Goal: Task Accomplishment & Management: Manage account settings

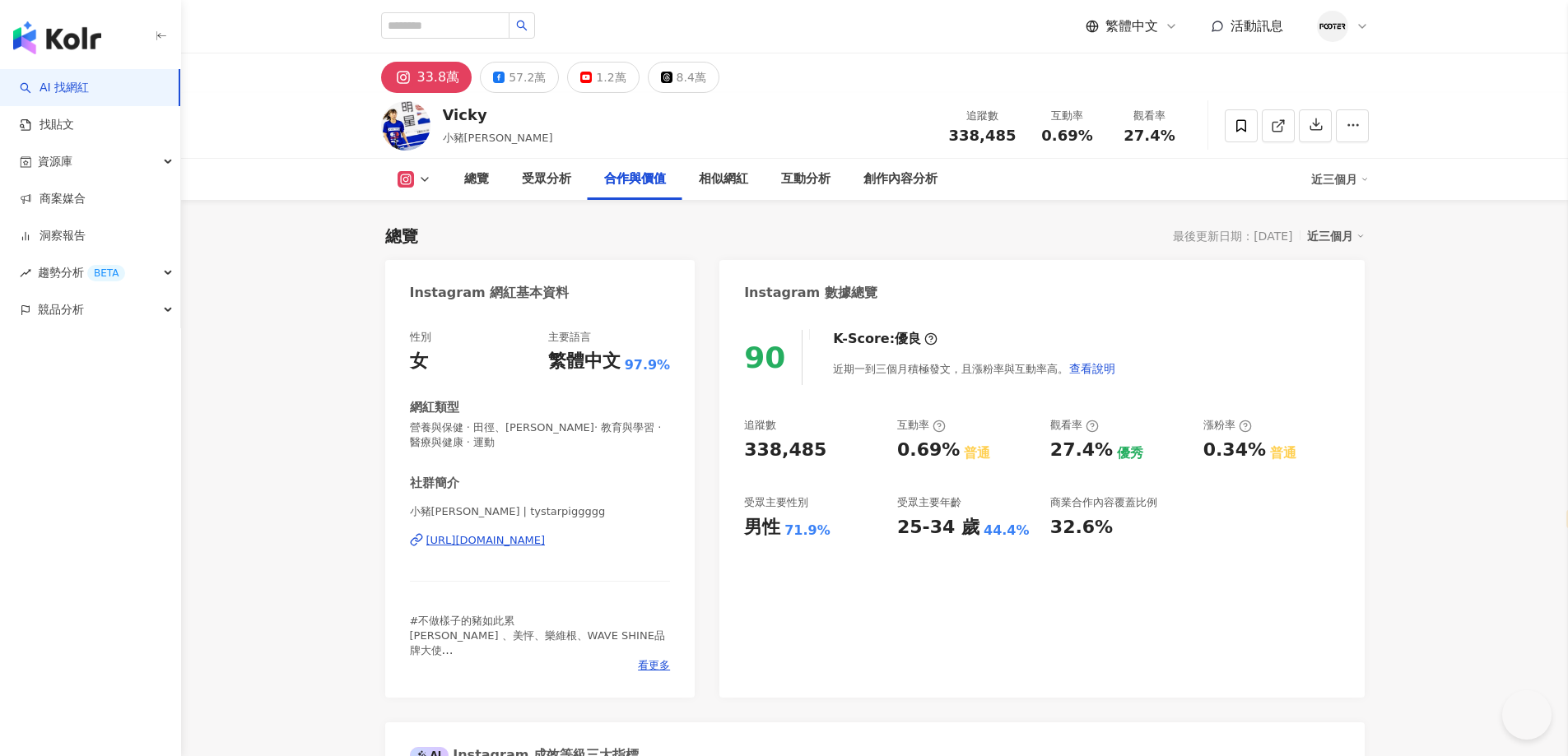
select select "*****"
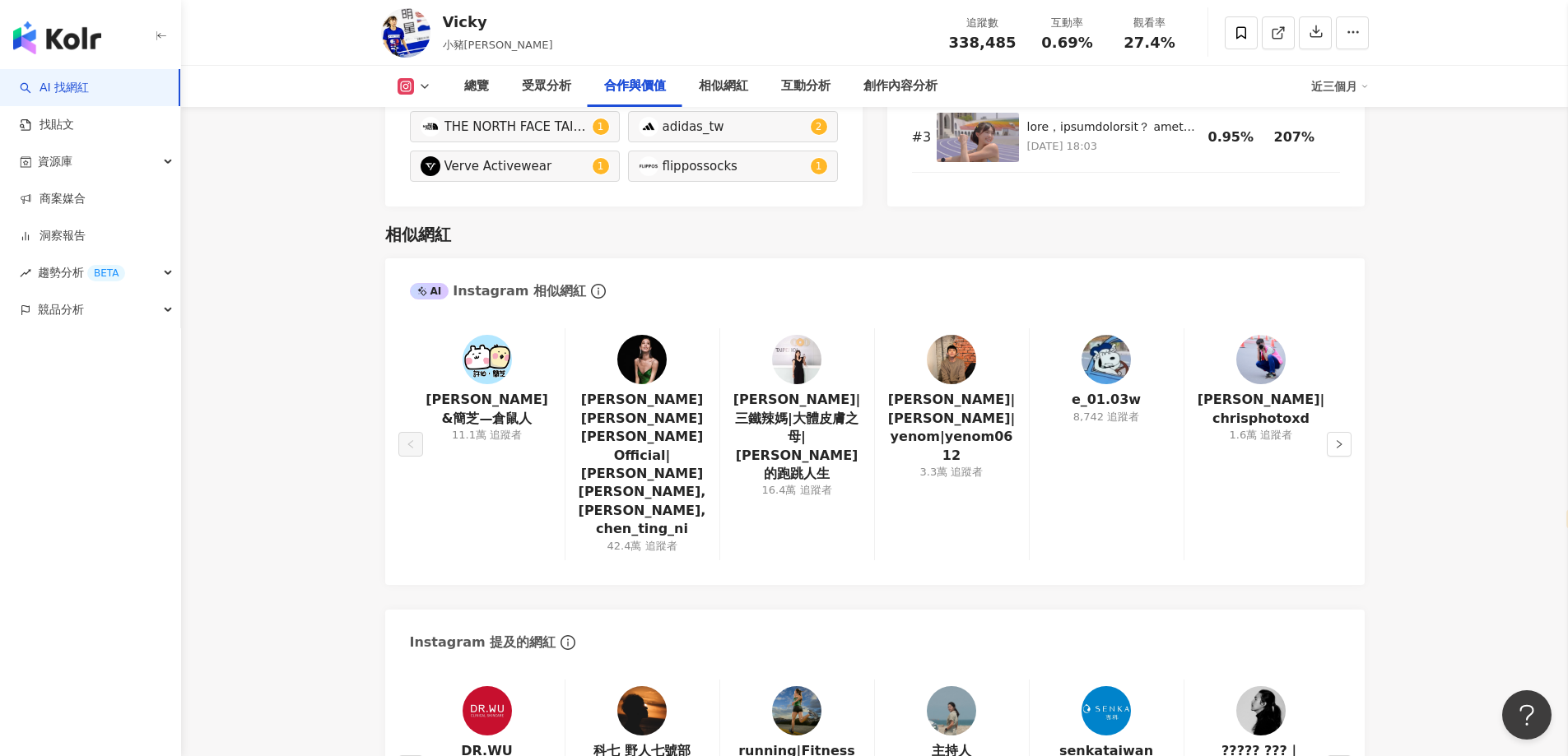
click at [328, 318] on main "33.8萬 57.2萬 1.2萬 8.4萬 Vicky 小豬[PERSON_NAME] 追蹤數 338,485 互動率 0.69% 觀看率 27.4% 總覽 …" at bounding box center [874, 612] width 1387 height 6357
click at [808, 371] on img at bounding box center [796, 359] width 49 height 49
click at [1346, 432] on button "button" at bounding box center [1338, 444] width 25 height 25
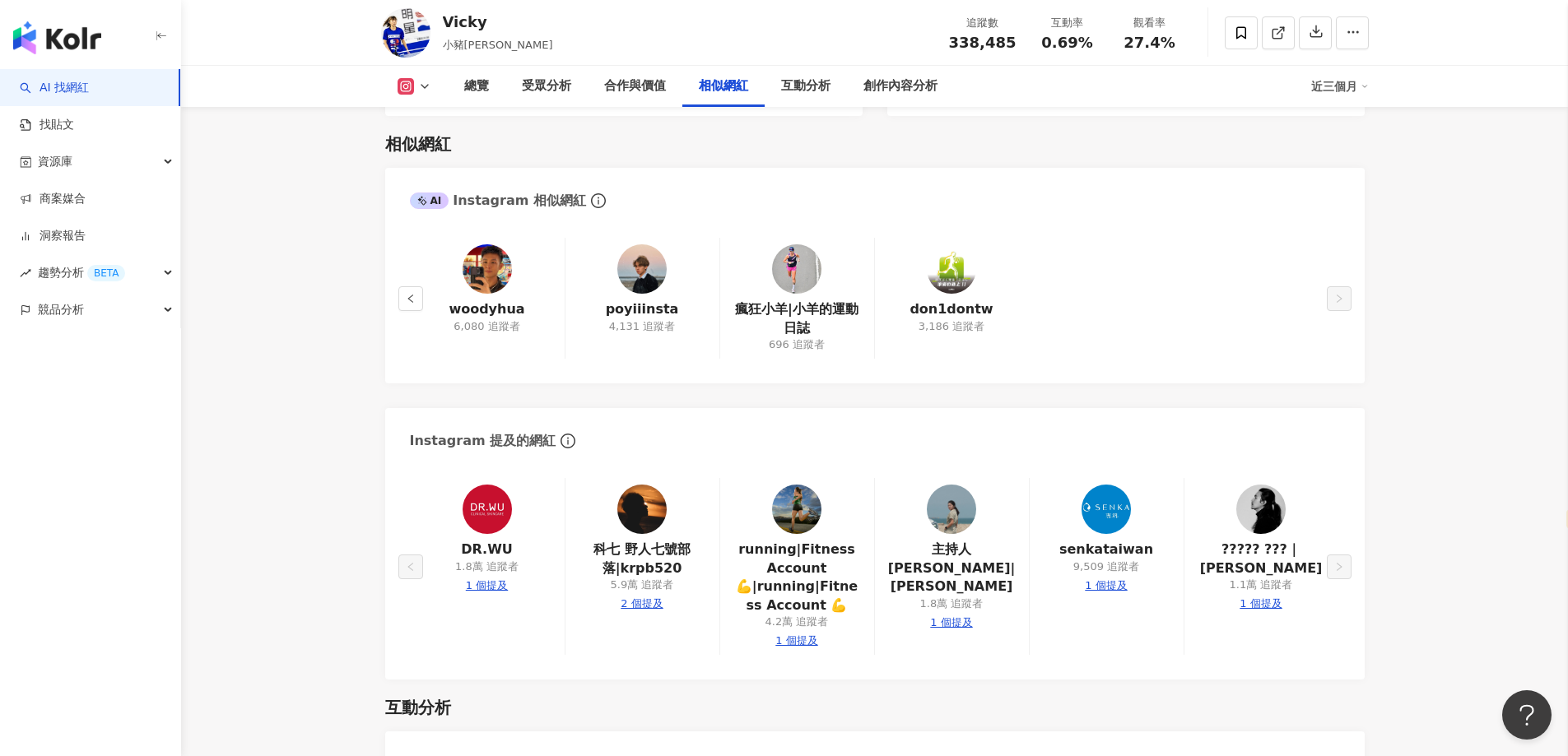
scroll to position [2867, 0]
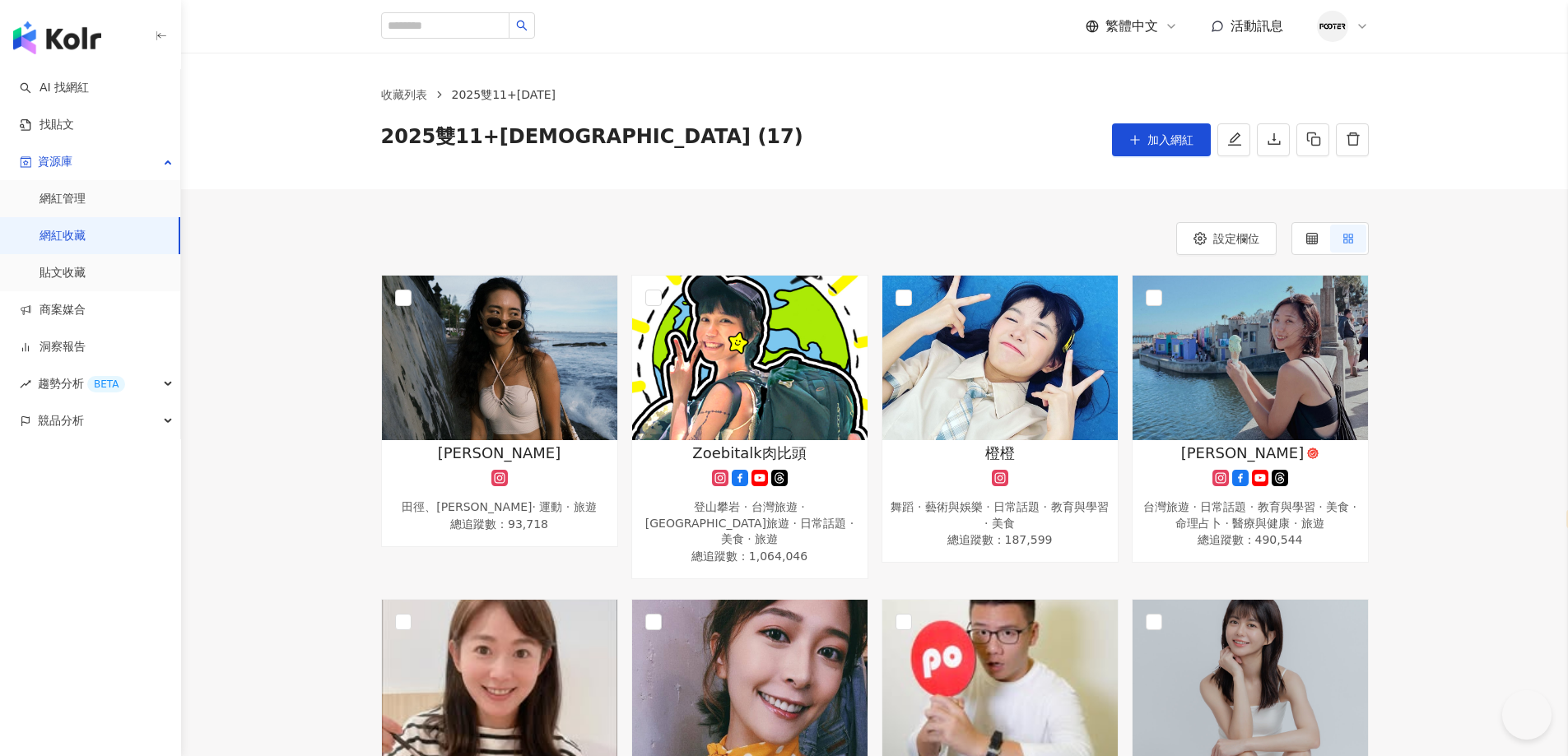
select select "*****"
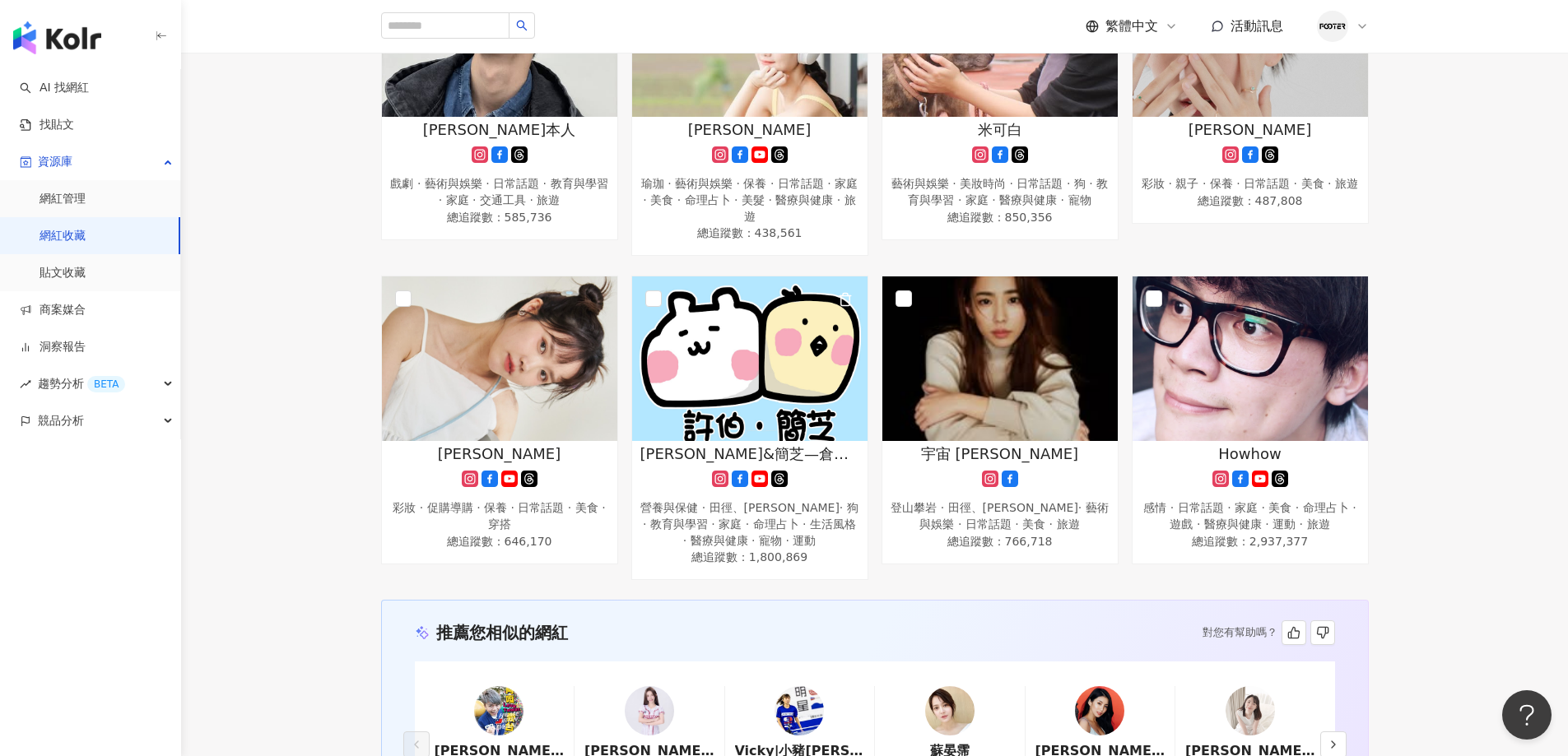
scroll to position [1399, 0]
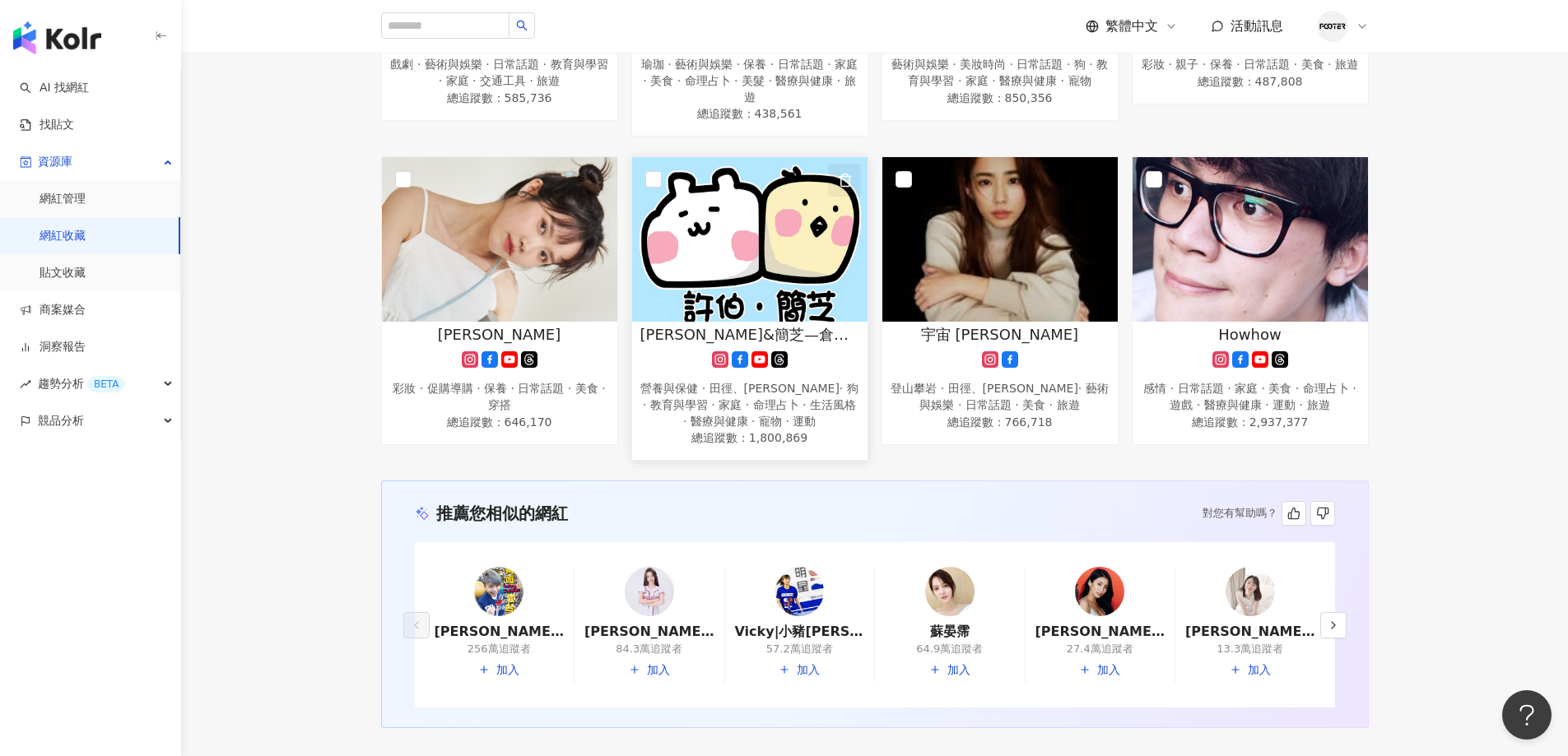
click at [844, 173] on icon "button" at bounding box center [845, 180] width 15 height 15
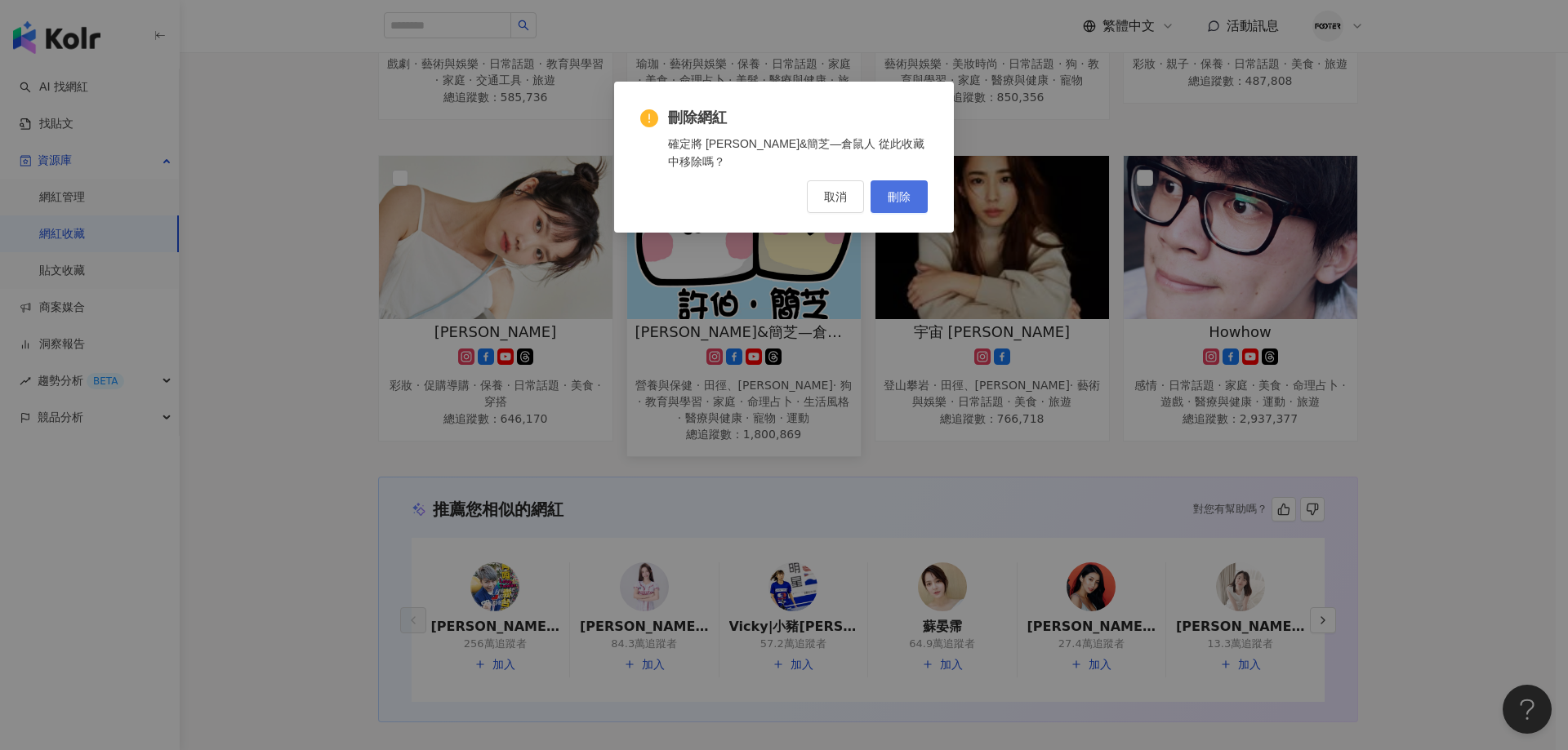
click at [894, 190] on span "刪除" at bounding box center [899, 196] width 23 height 13
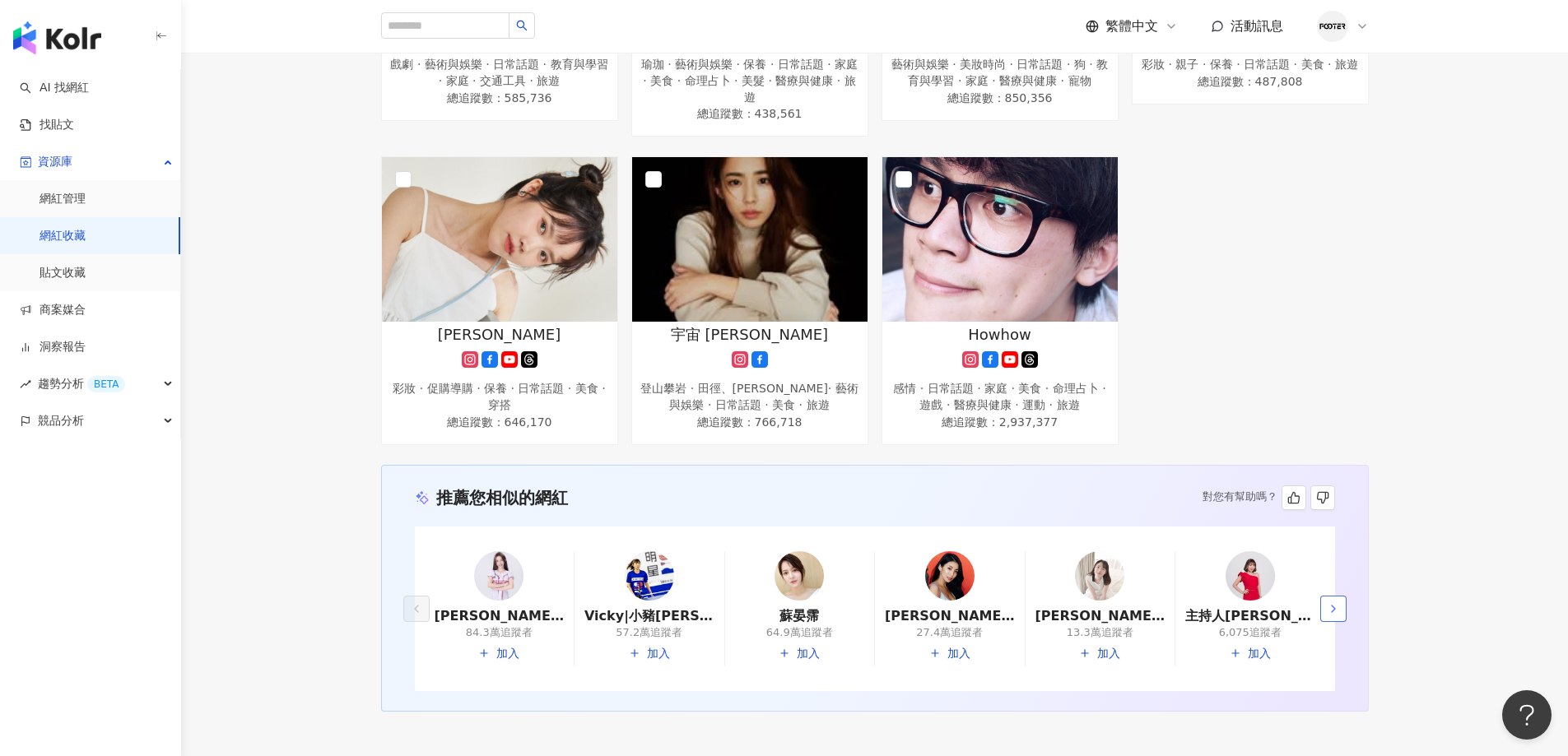
click at [1333, 603] on icon "button" at bounding box center [1333, 609] width 13 height 13
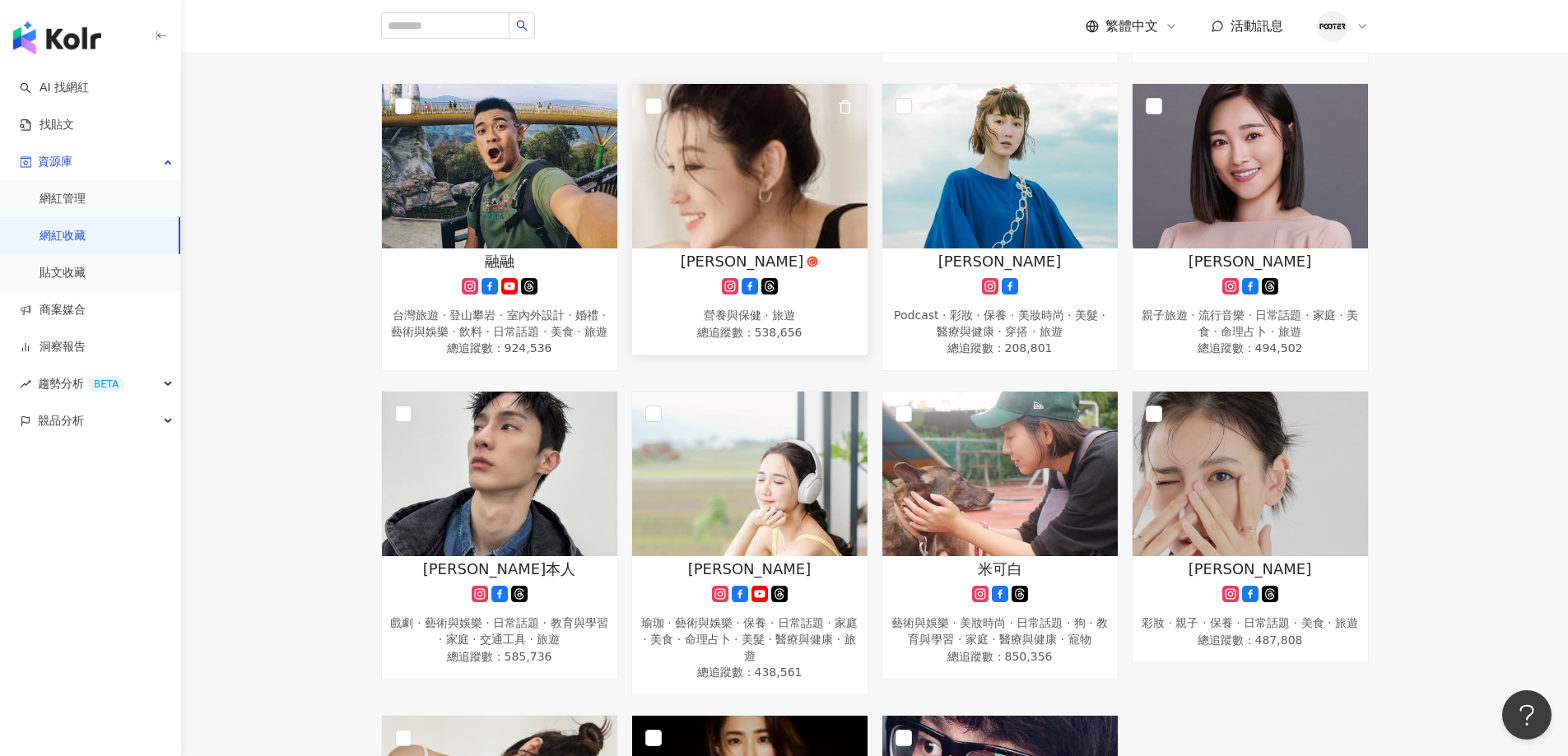
scroll to position [1069, 0]
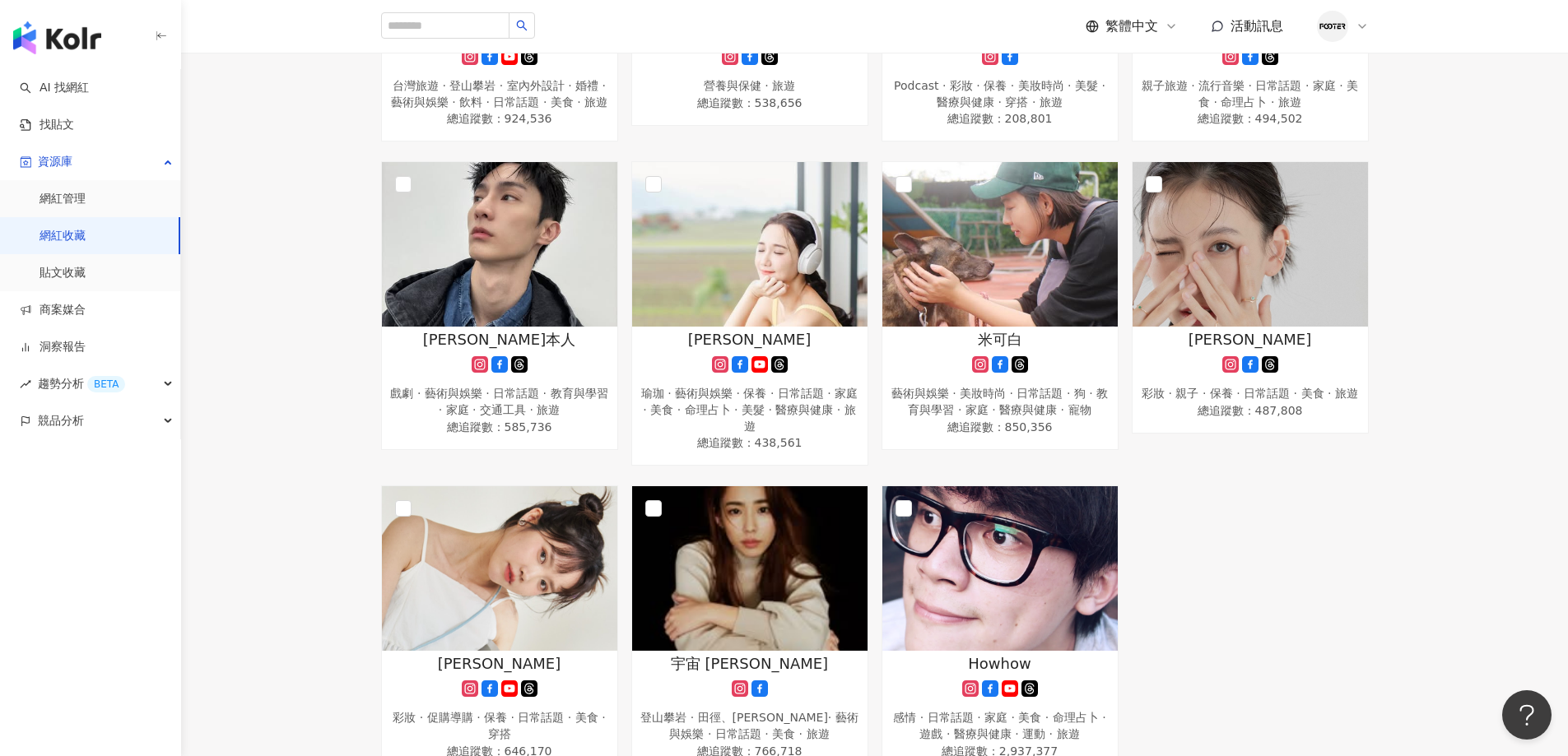
click at [86, 228] on link "網紅收藏" at bounding box center [62, 236] width 47 height 17
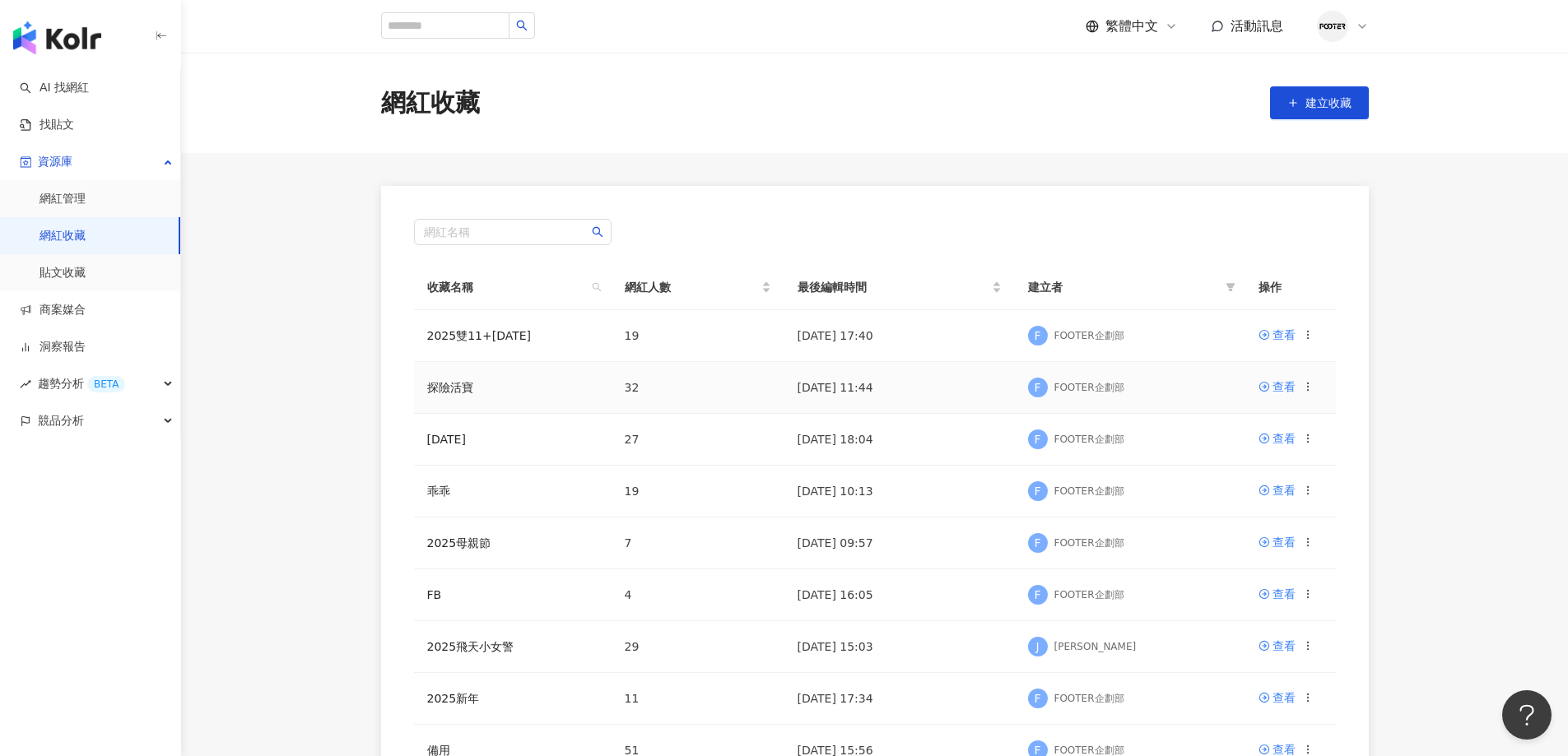
click at [473, 384] on td "探險活寶" at bounding box center [512, 388] width 197 height 52
click at [468, 388] on link "探險活寶" at bounding box center [450, 388] width 47 height 13
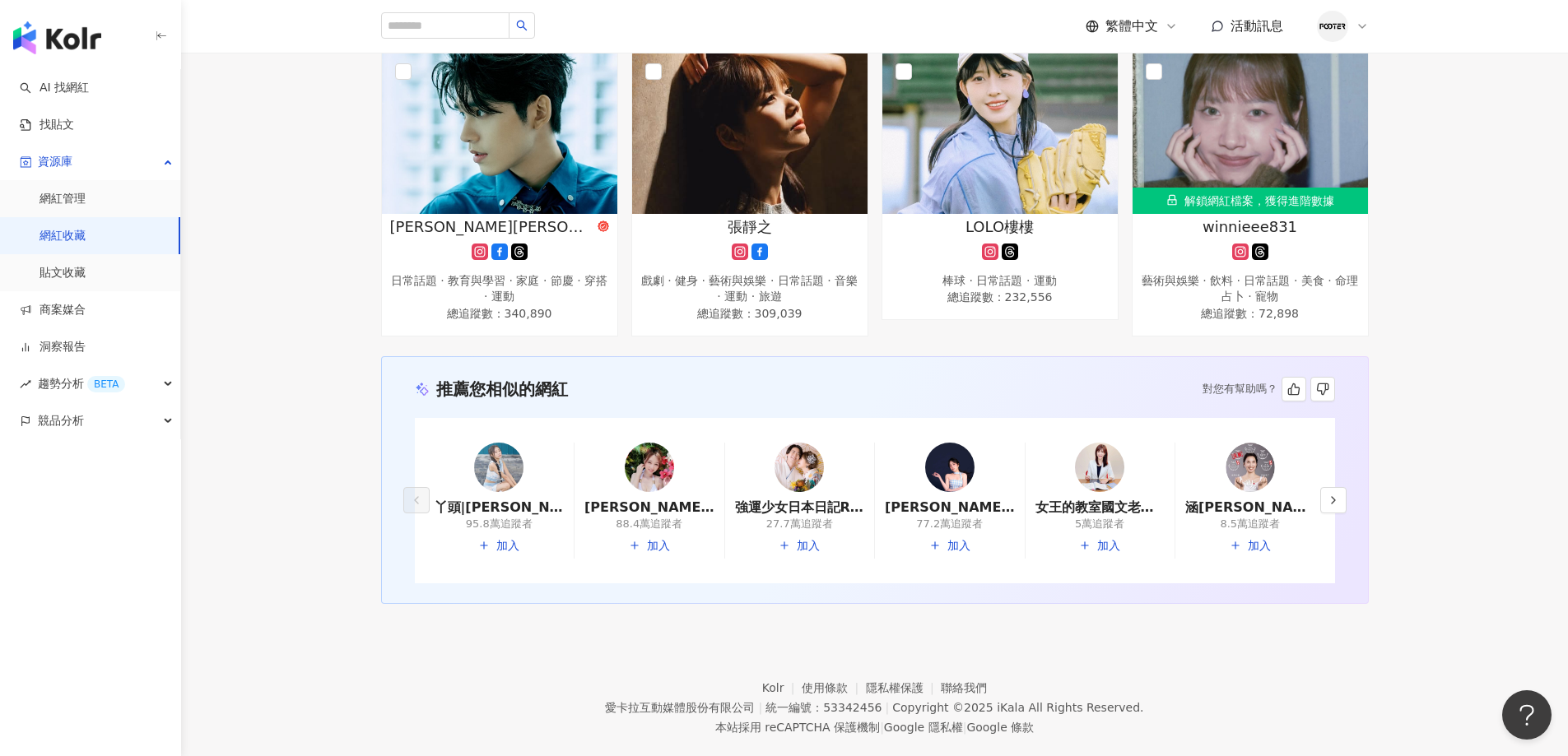
scroll to position [2386, 0]
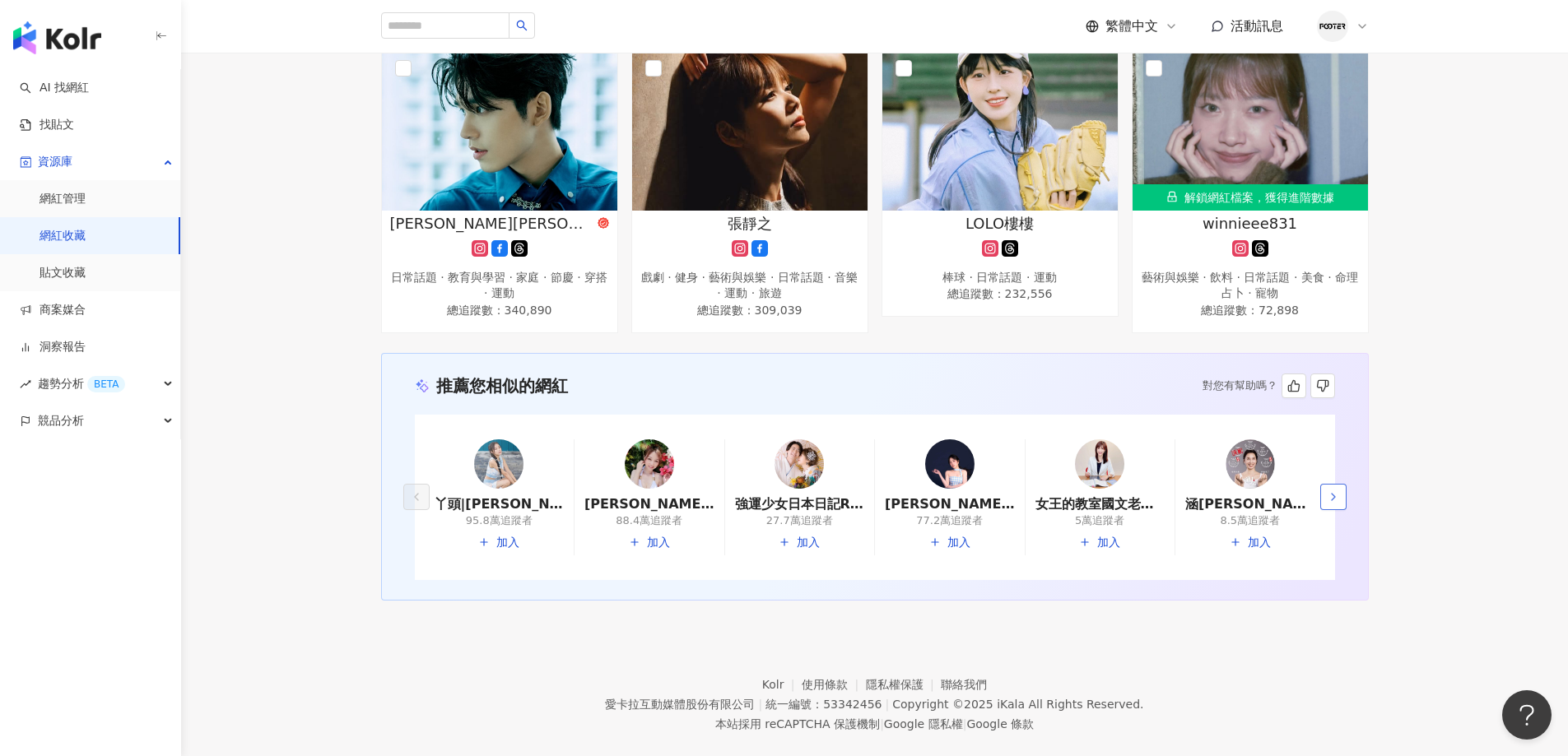
click at [1336, 490] on icon "button" at bounding box center [1333, 497] width 13 height 13
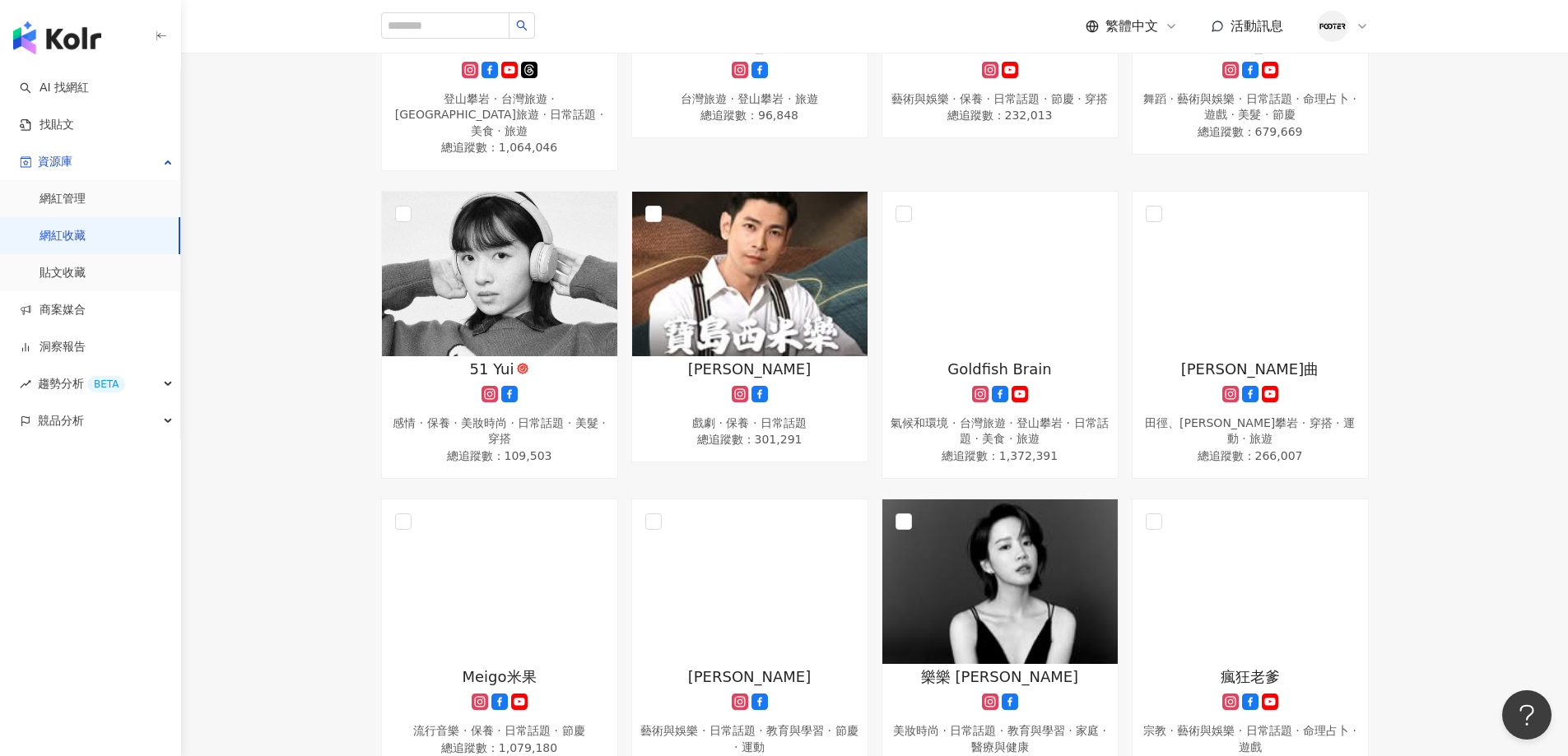
scroll to position [905, 0]
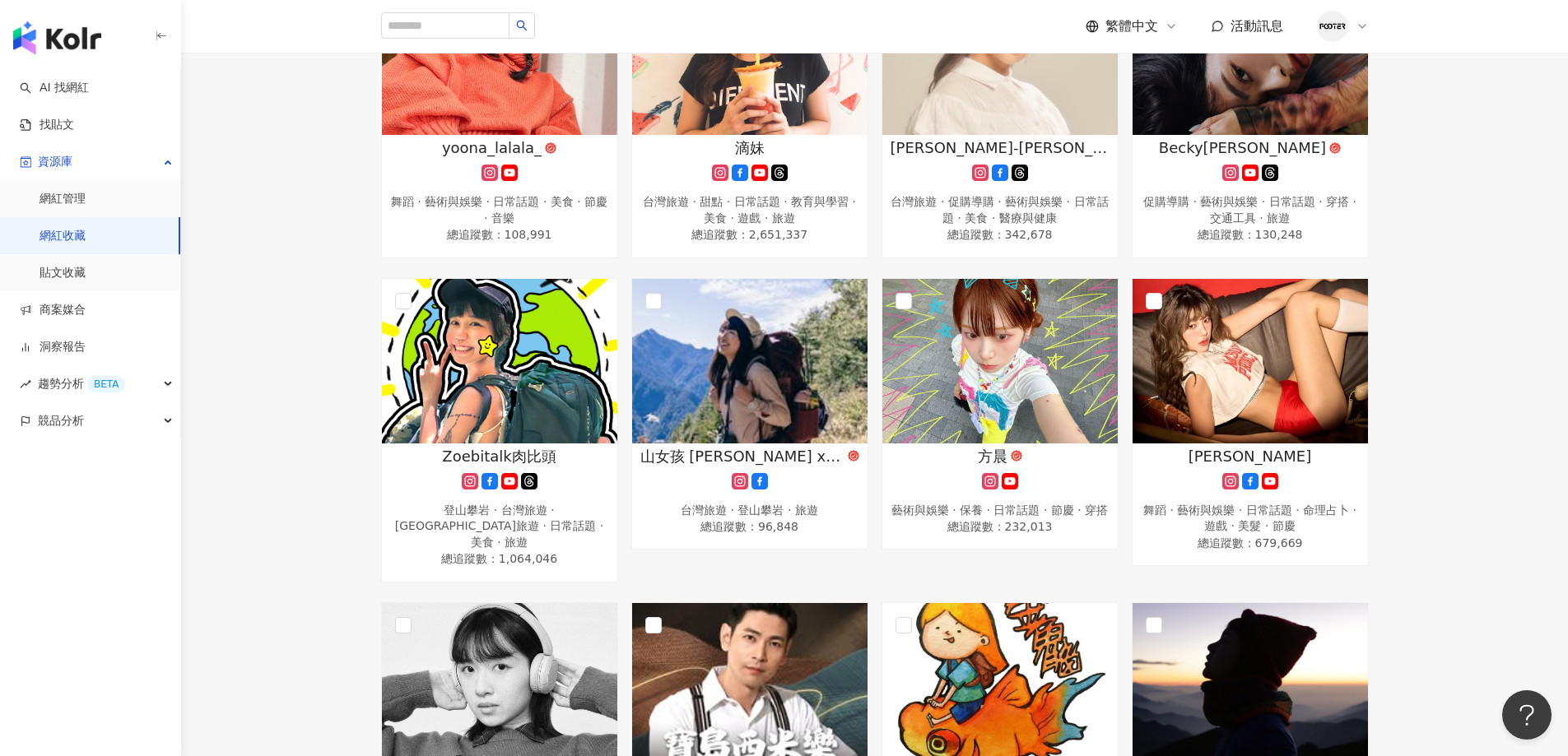
click at [86, 229] on link "網紅收藏" at bounding box center [62, 236] width 47 height 17
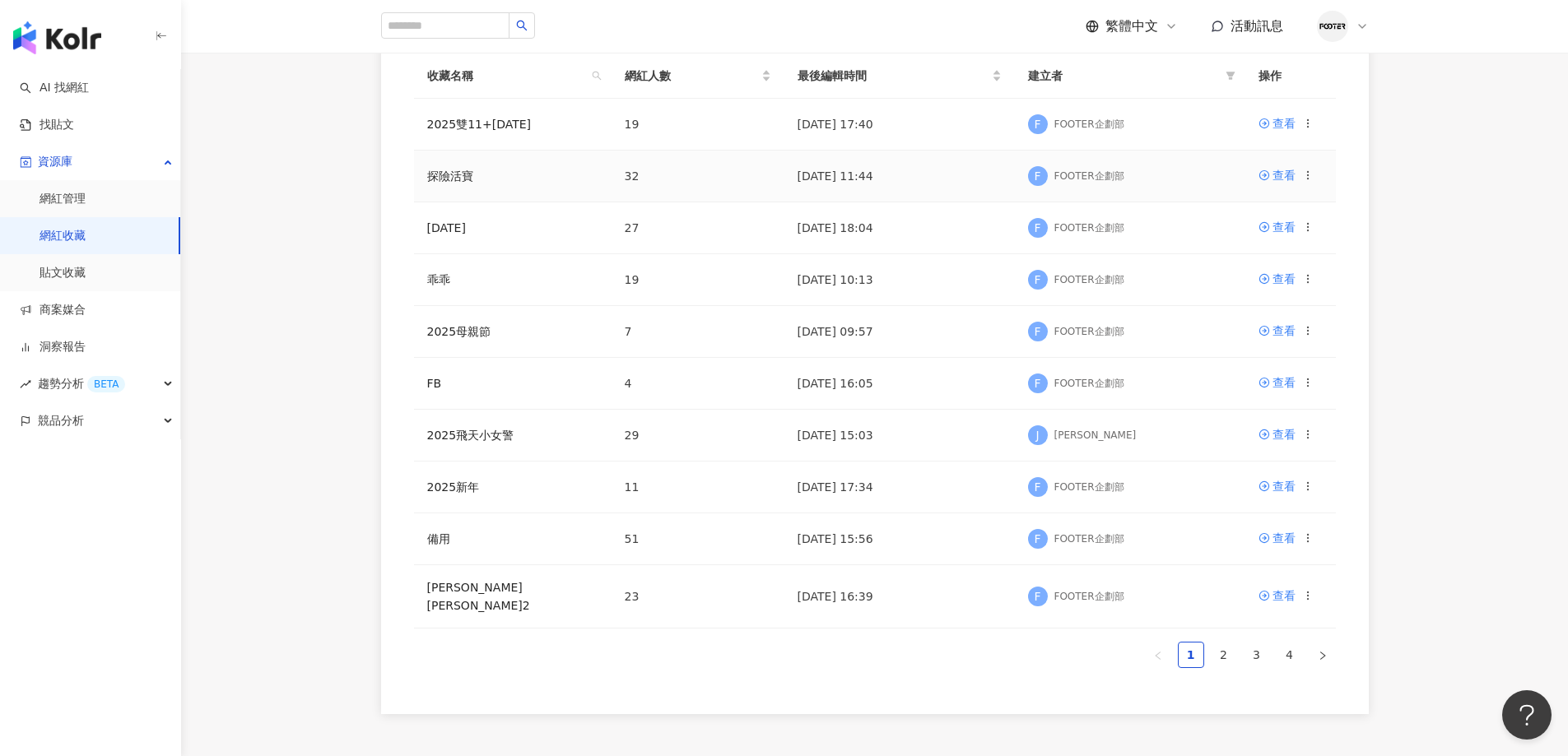
scroll to position [340, 0]
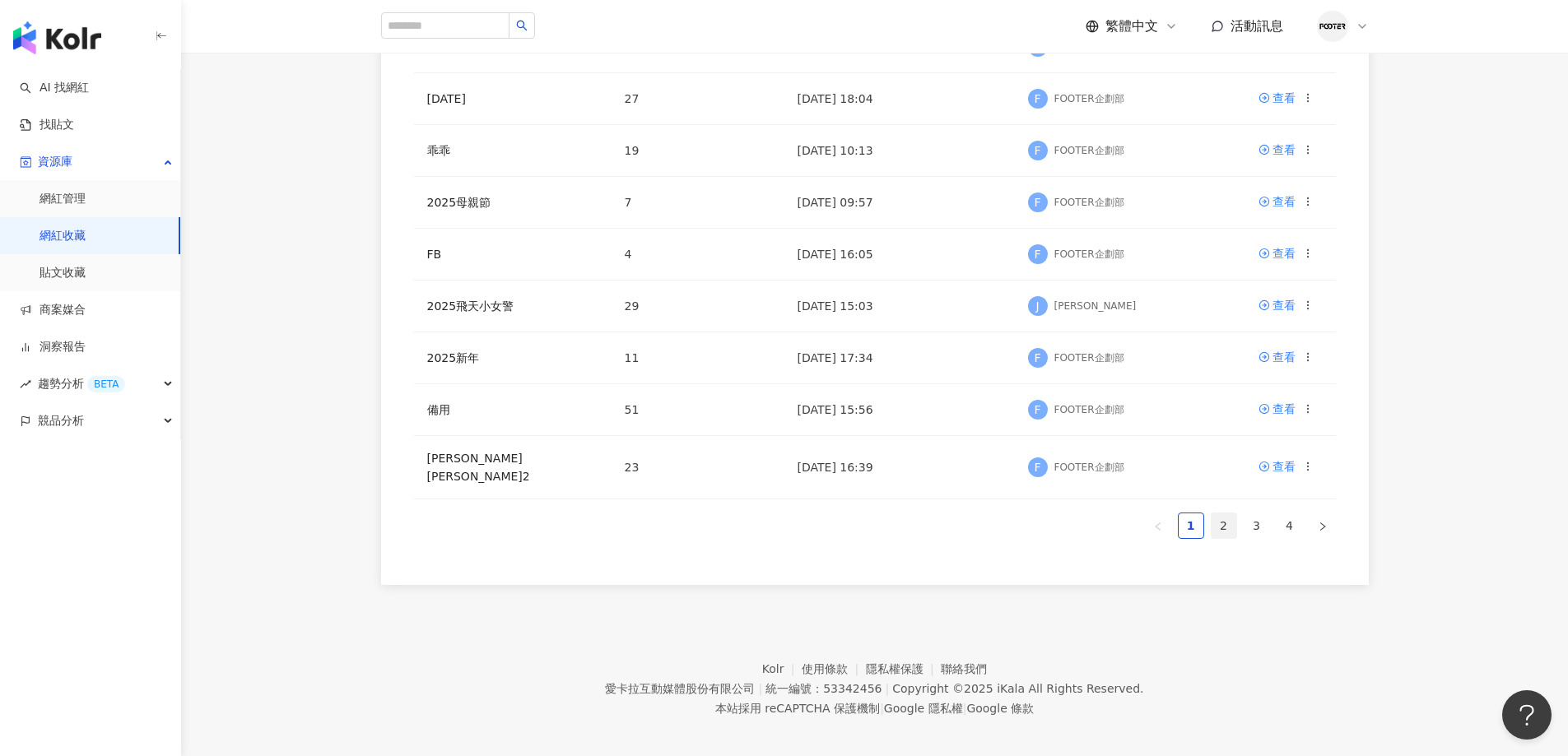
click at [1220, 524] on link "2" at bounding box center [1223, 525] width 25 height 25
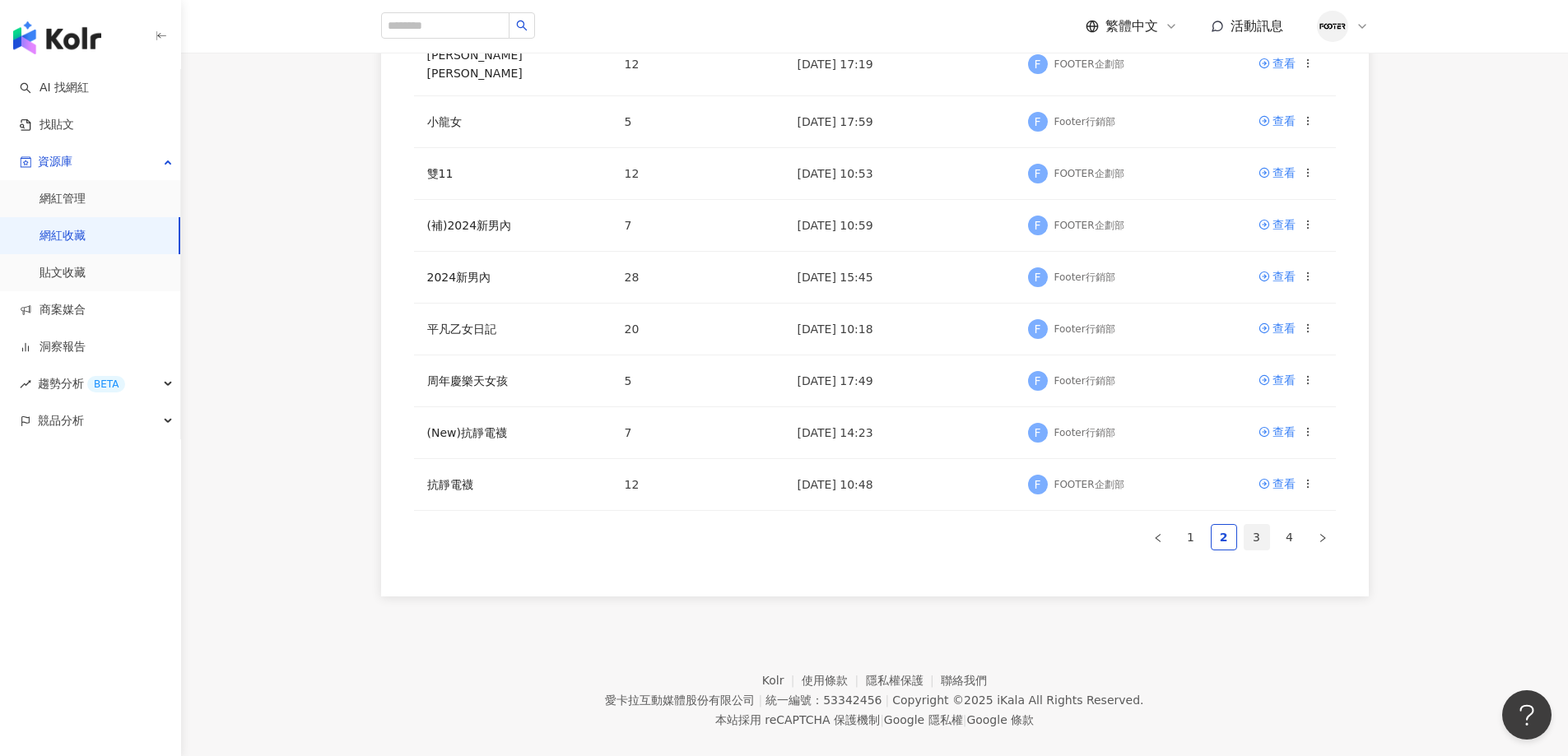
click at [1261, 525] on link "3" at bounding box center [1256, 537] width 25 height 25
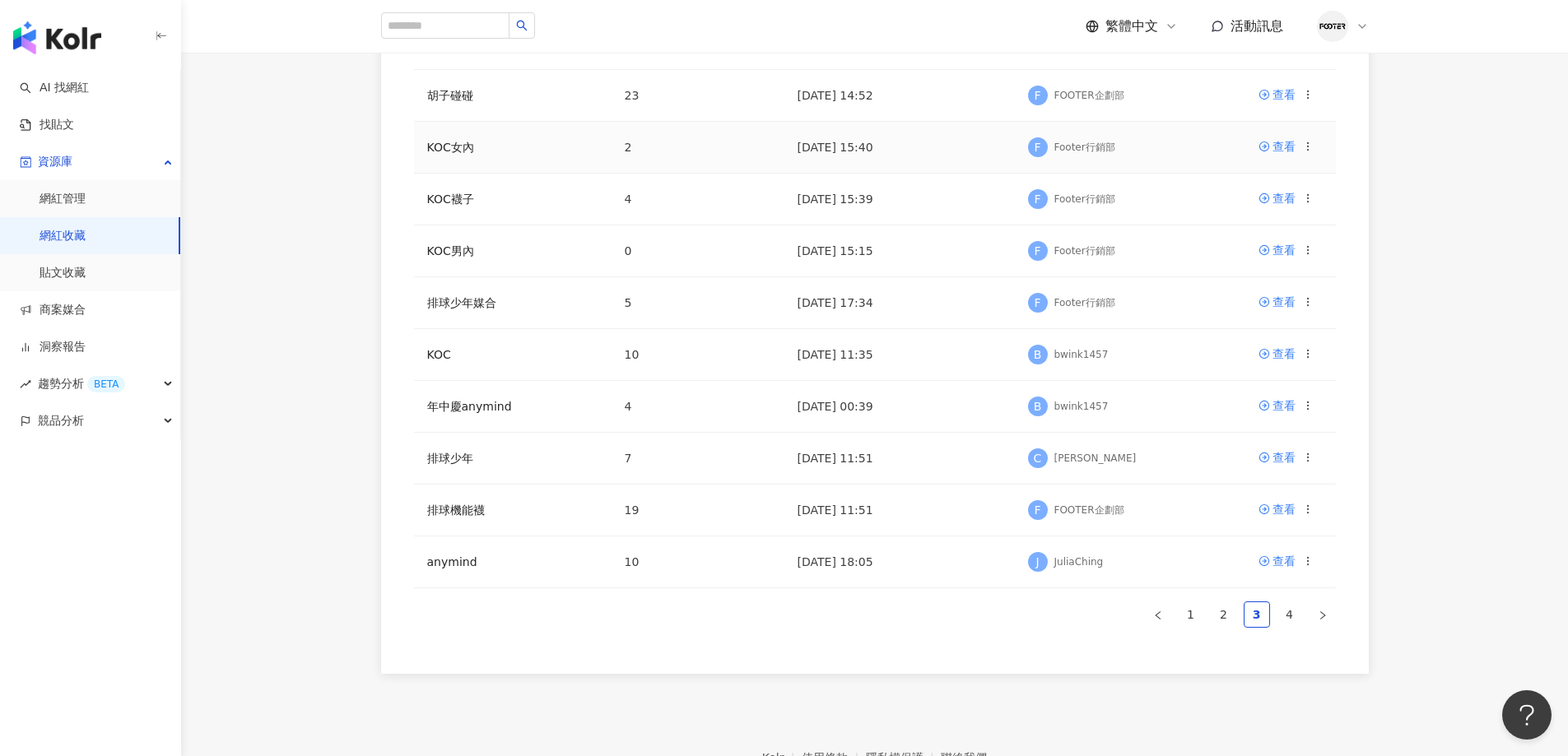
scroll to position [246, 0]
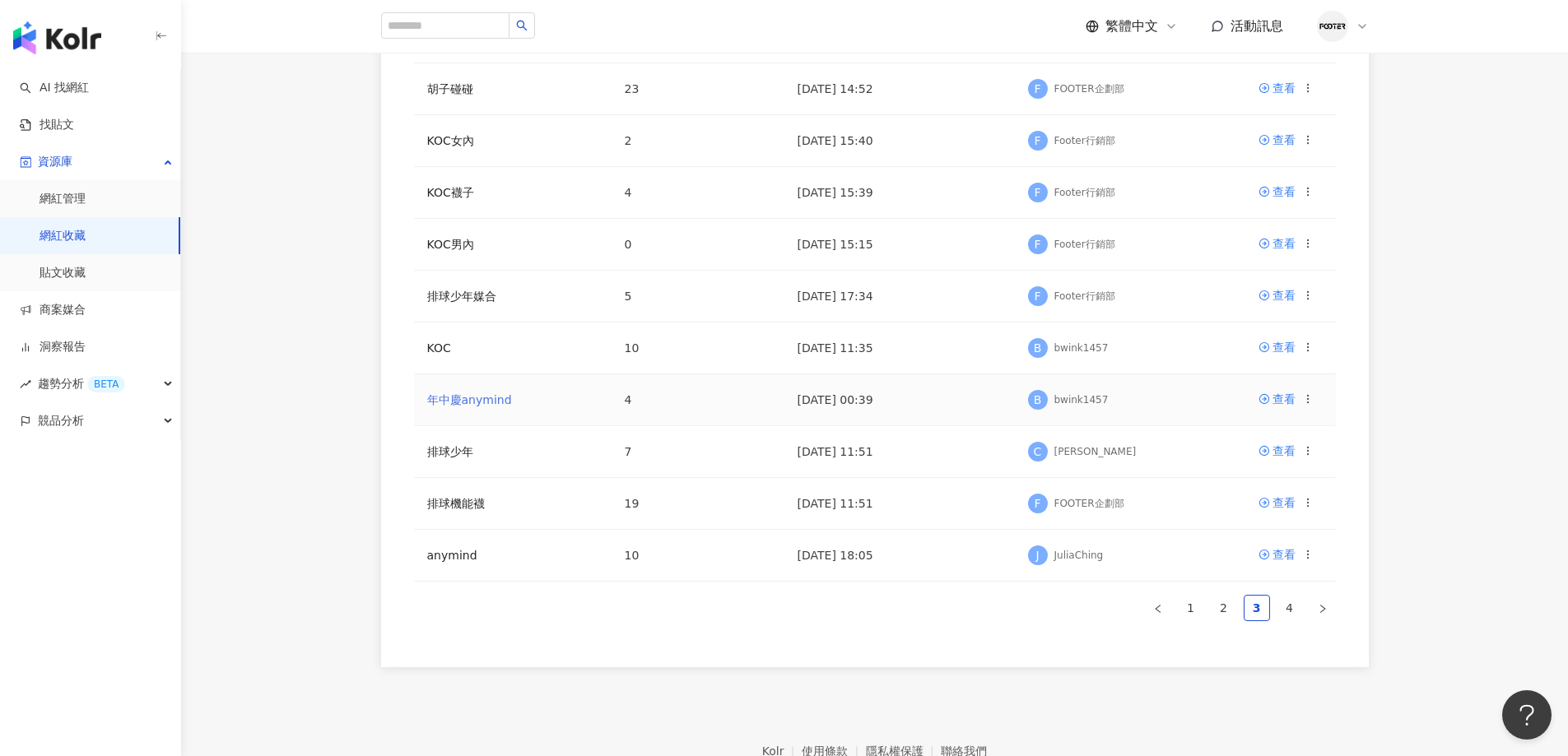
click at [454, 393] on link "年中慶anymind" at bounding box center [469, 400] width 85 height 13
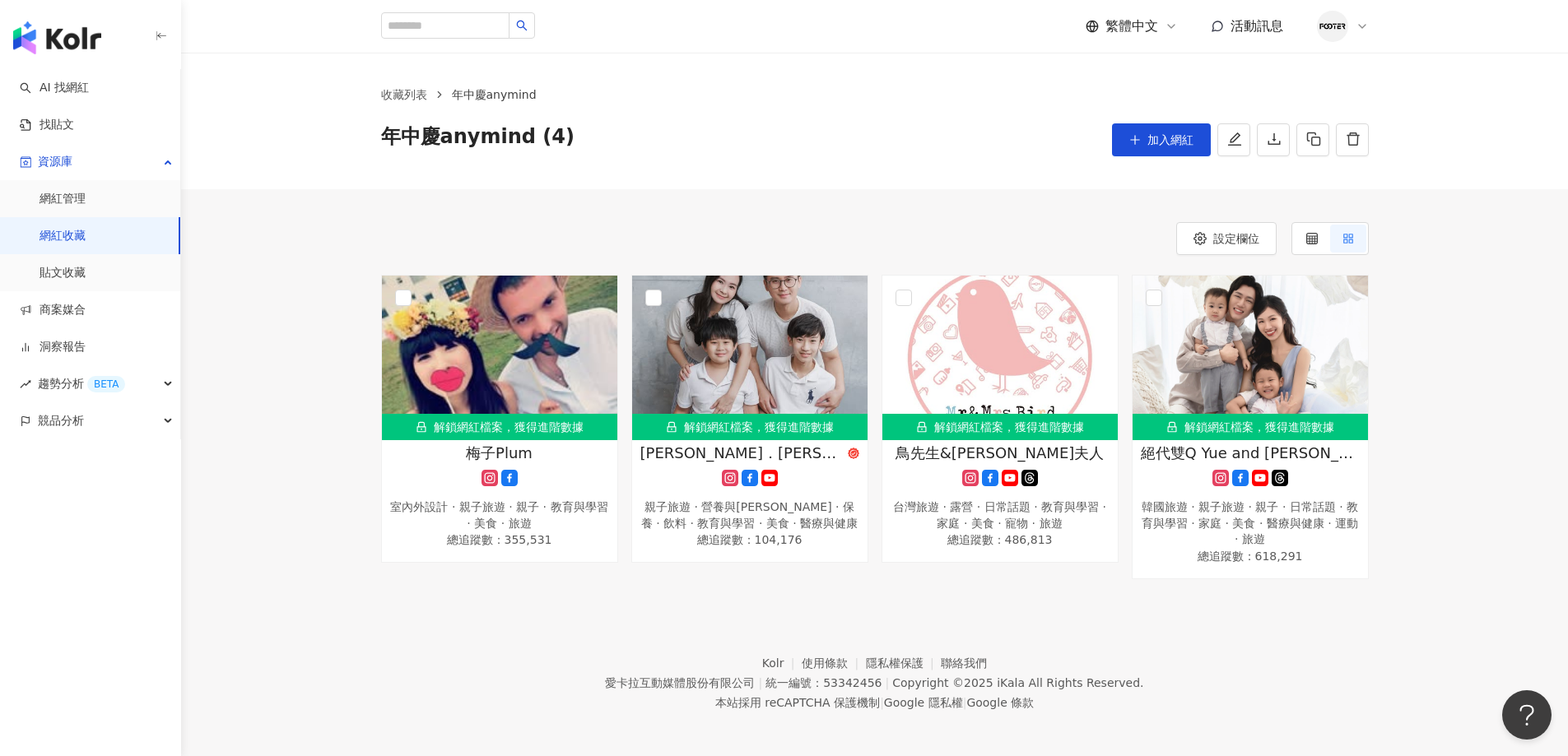
click at [86, 233] on link "網紅收藏" at bounding box center [62, 236] width 47 height 17
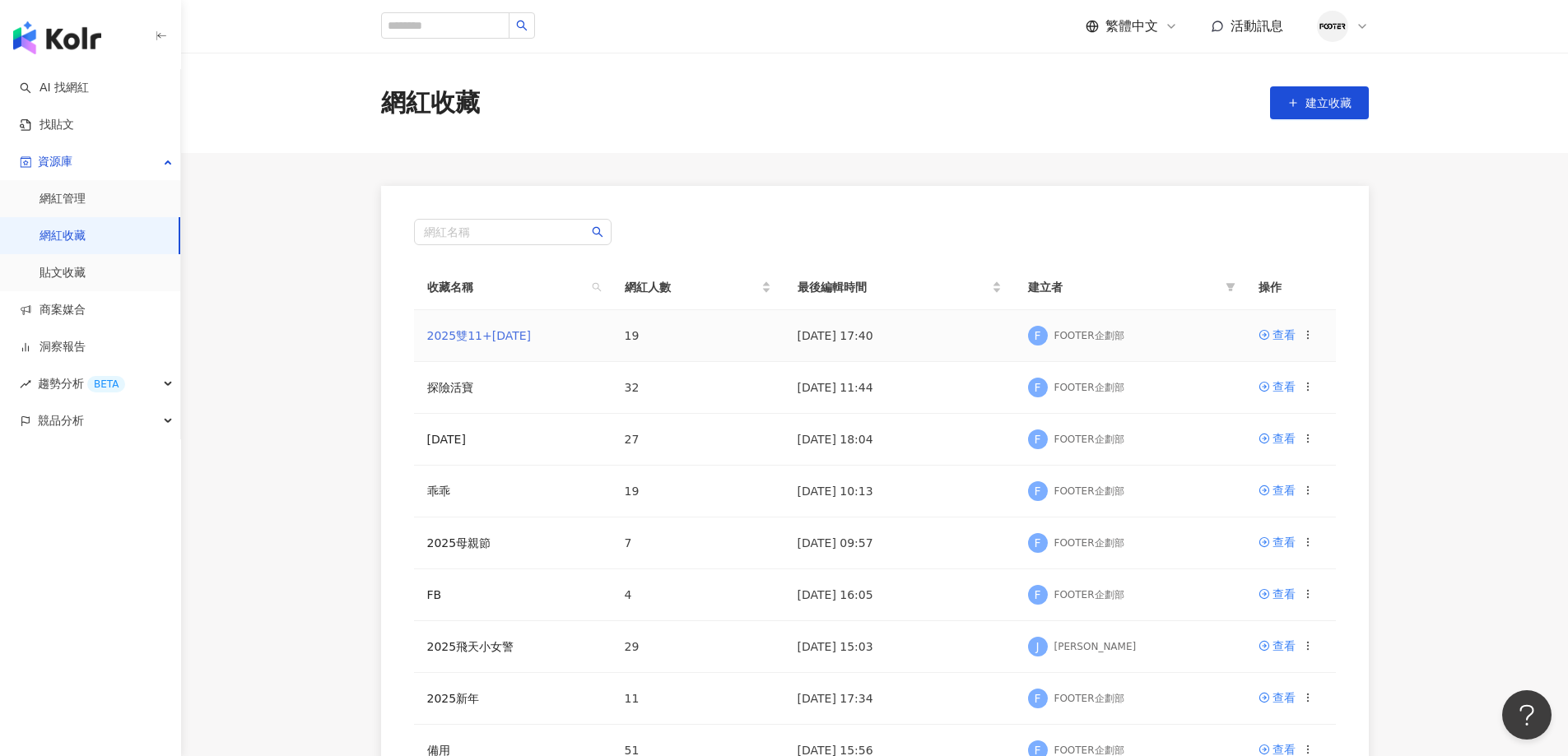
click at [503, 334] on link "2025雙11+聖誕節" at bounding box center [479, 336] width 104 height 13
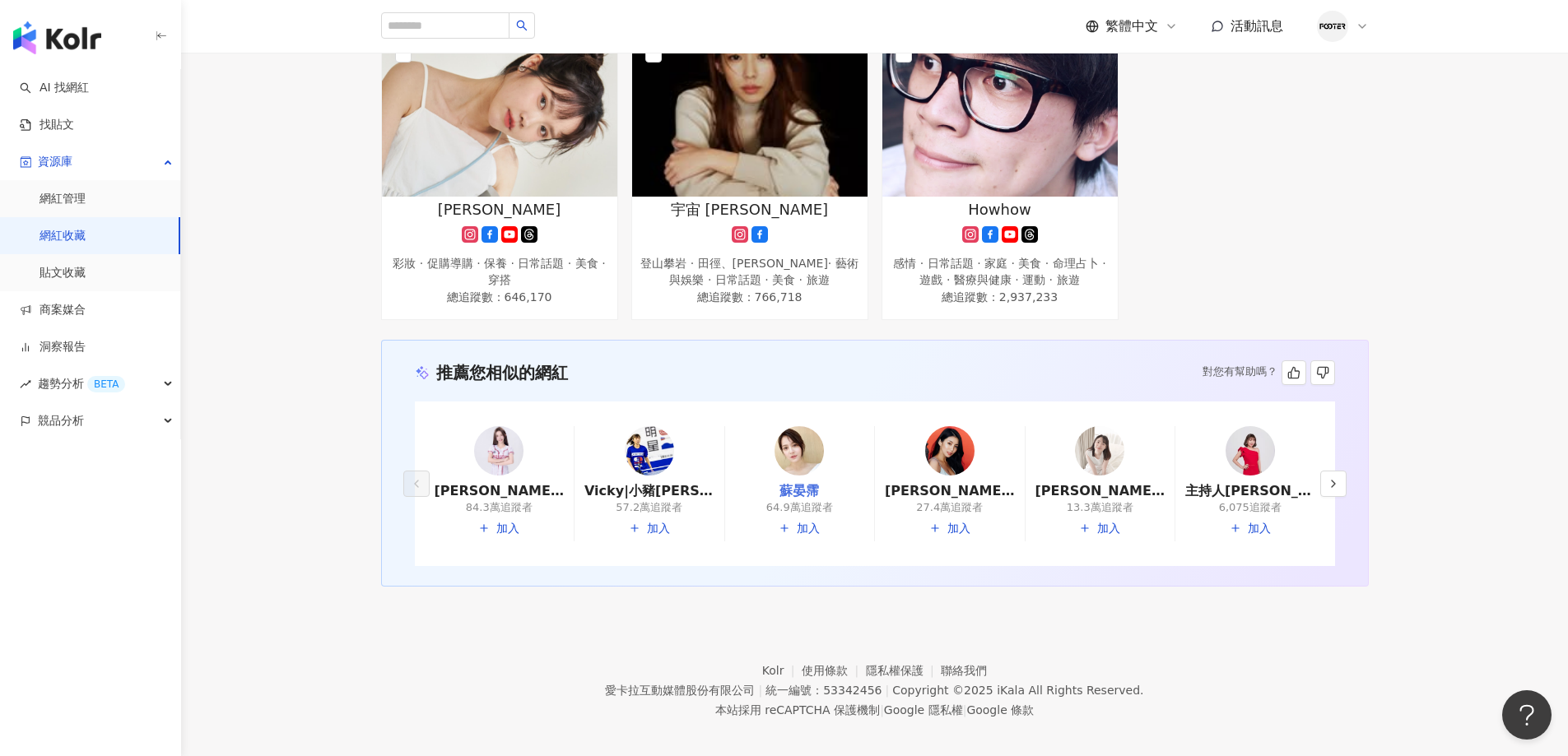
scroll to position [1529, 0]
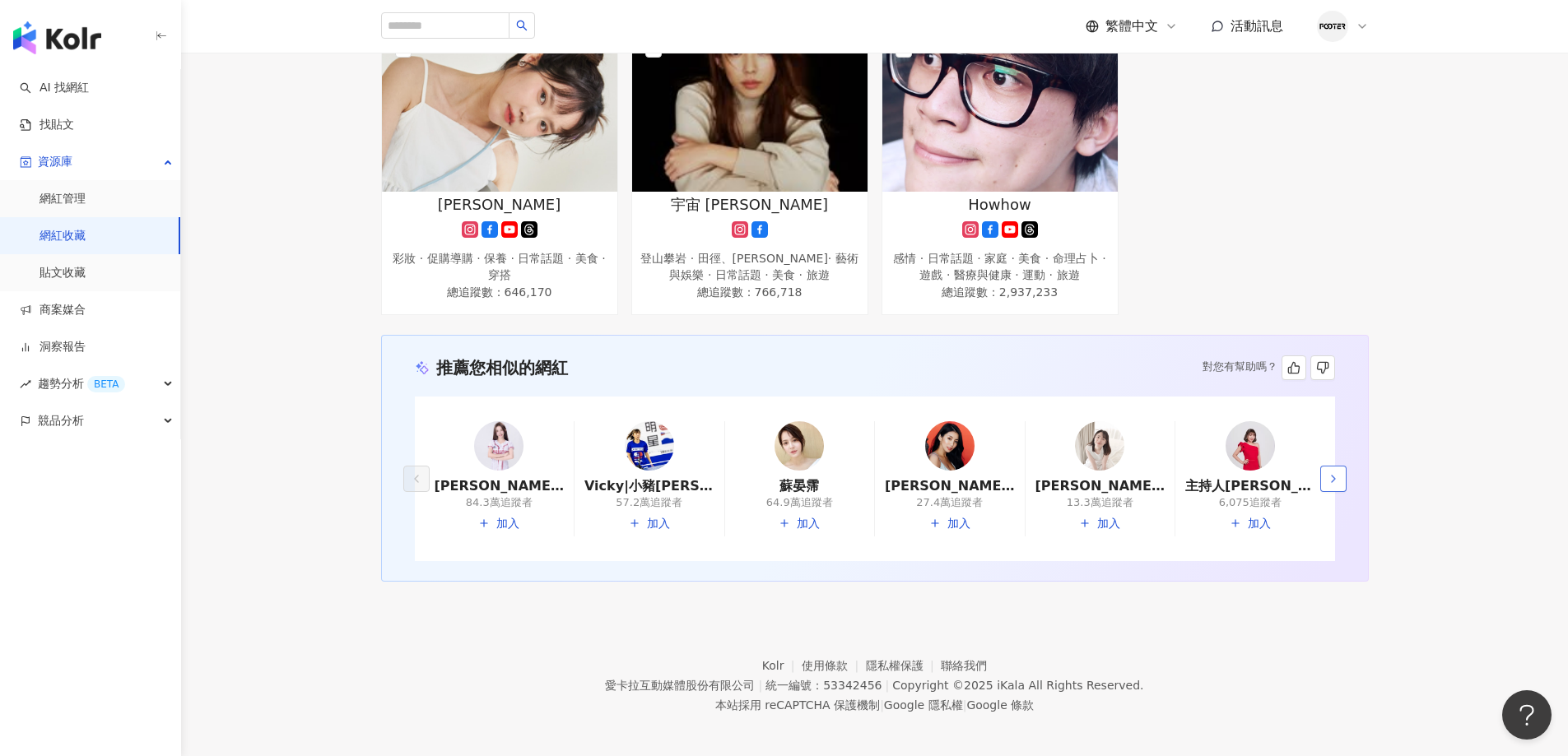
click at [1319, 470] on div "巫苡萱 Ava Wu 84.3萬追蹤者 加入 Vicky|小豬黃沐妍 57.2萬追蹤者 加入 蘇晏霈 64.9萬追蹤者 加入 Nancy|Ksnancy|Na…" at bounding box center [874, 479] width 920 height 166
click at [1325, 471] on button "button" at bounding box center [1333, 479] width 26 height 26
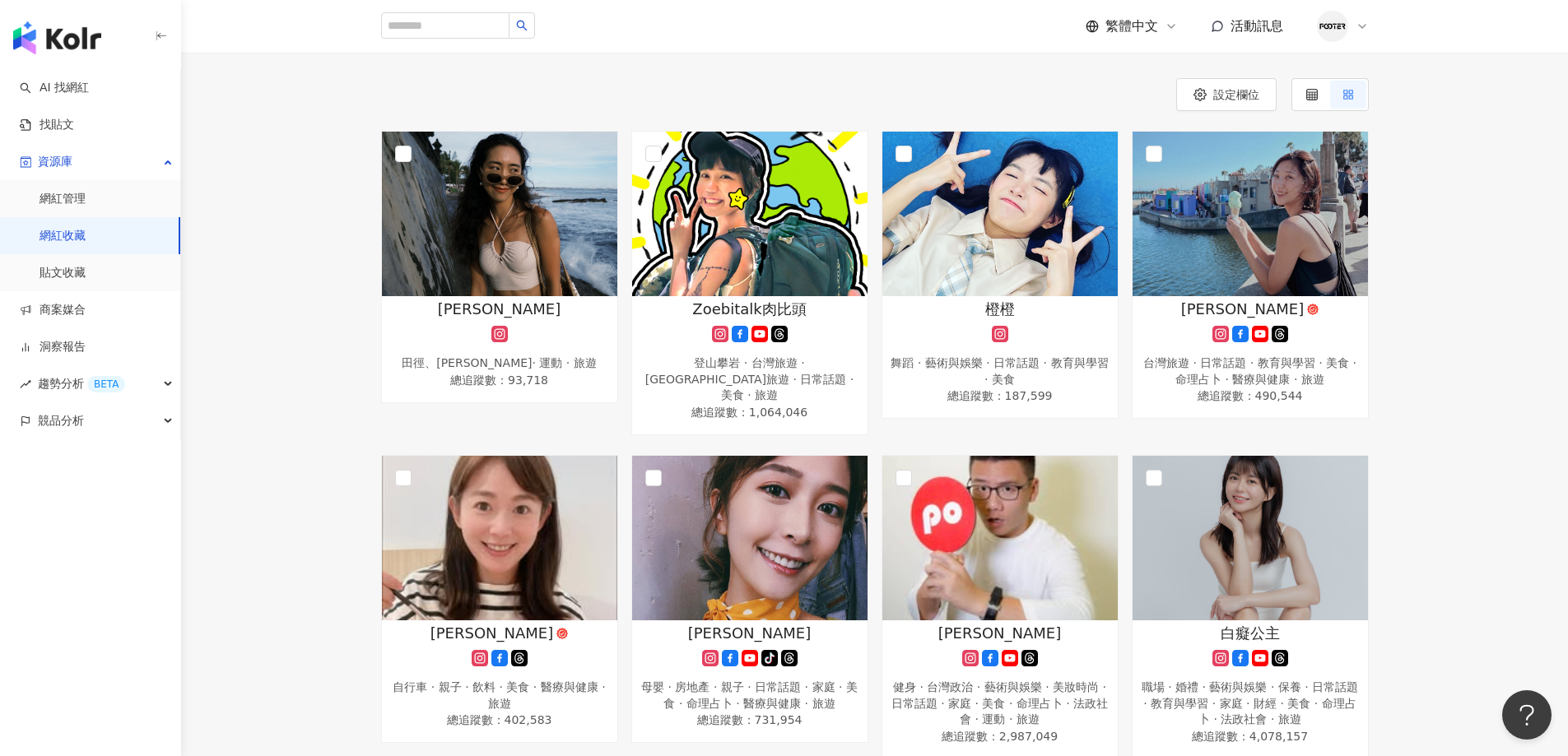
scroll to position [0, 0]
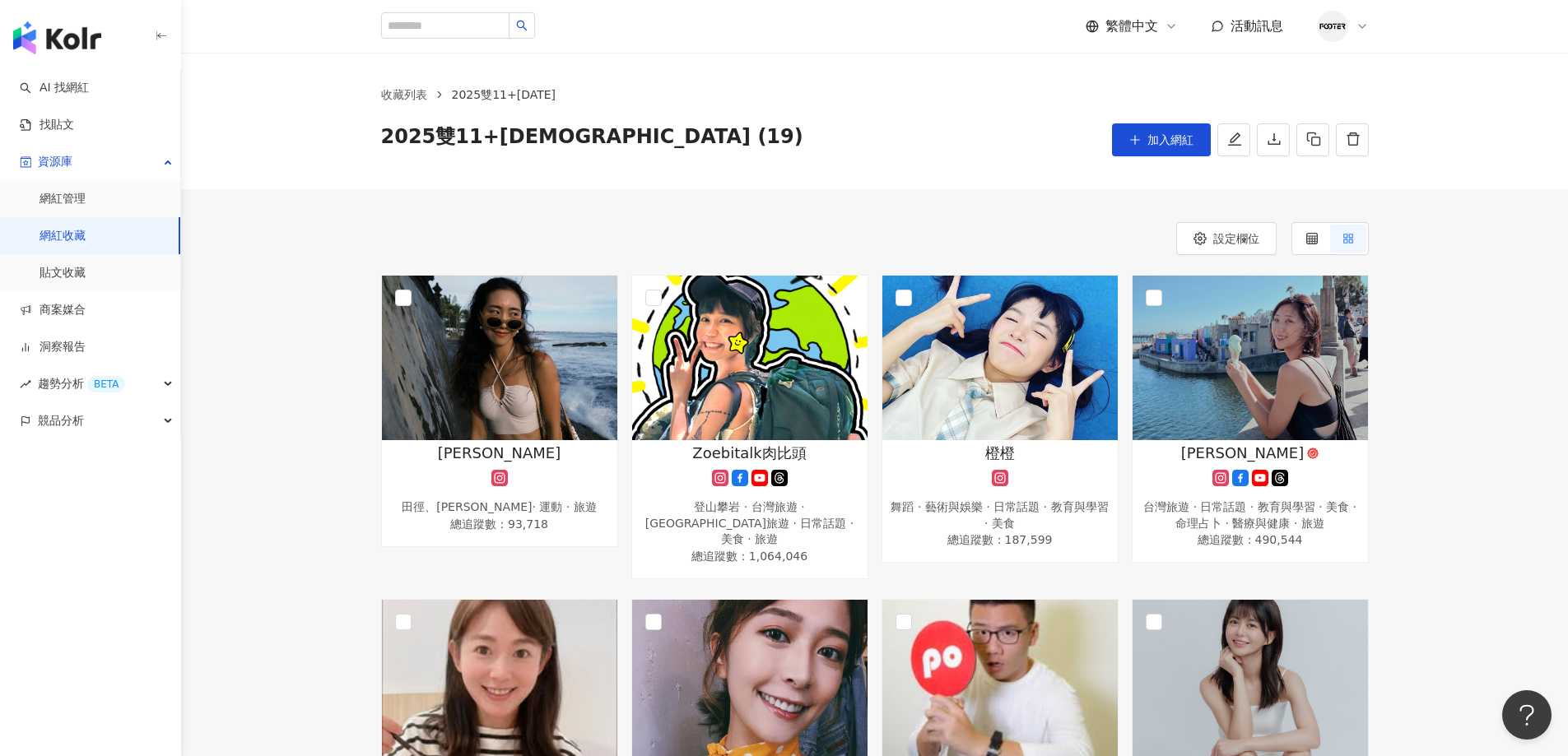
click at [847, 153] on div "2025雙11+聖誕節 (19) 加入網紅" at bounding box center [875, 139] width 988 height 33
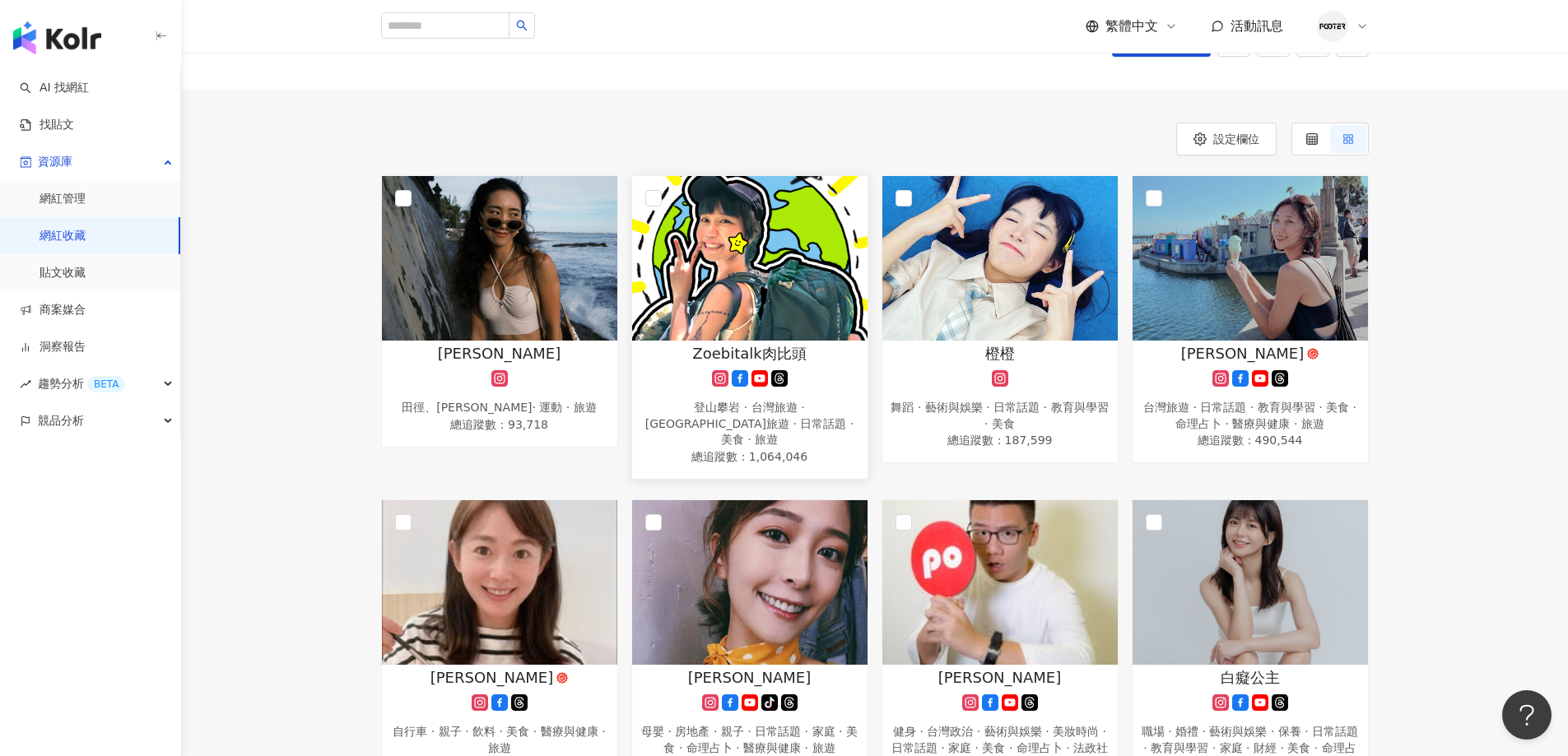
scroll to position [246, 0]
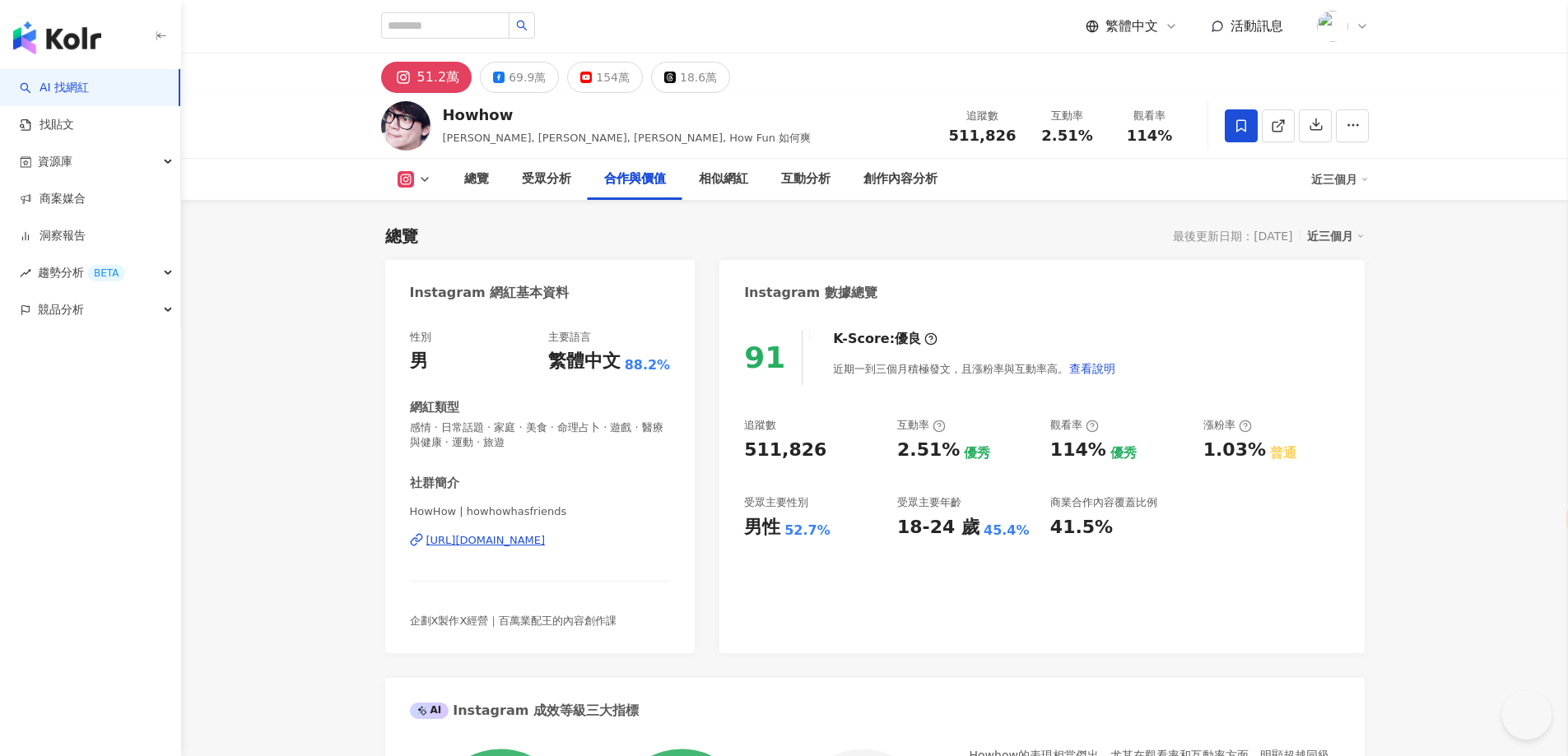
select select "*****"
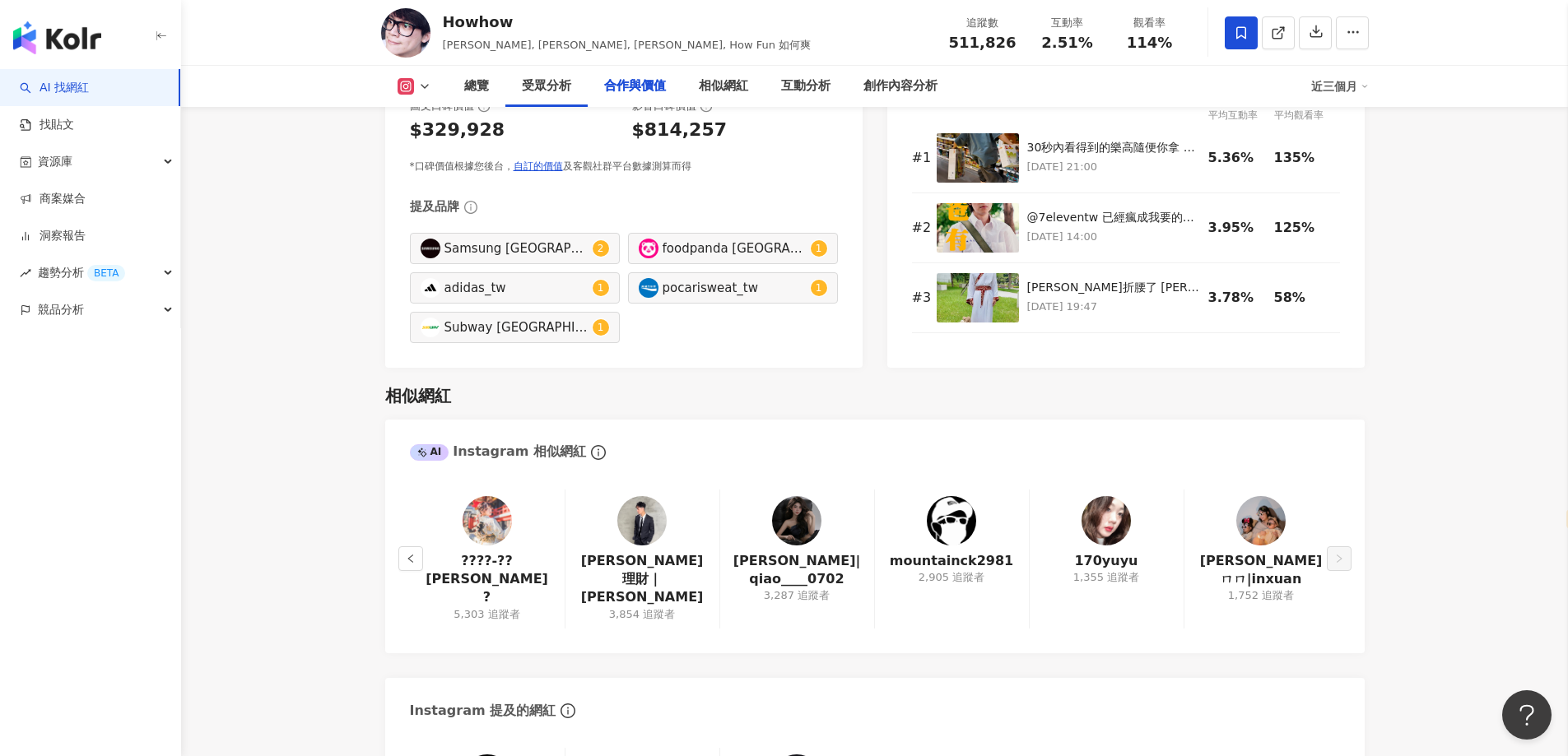
scroll to position [2468, 0]
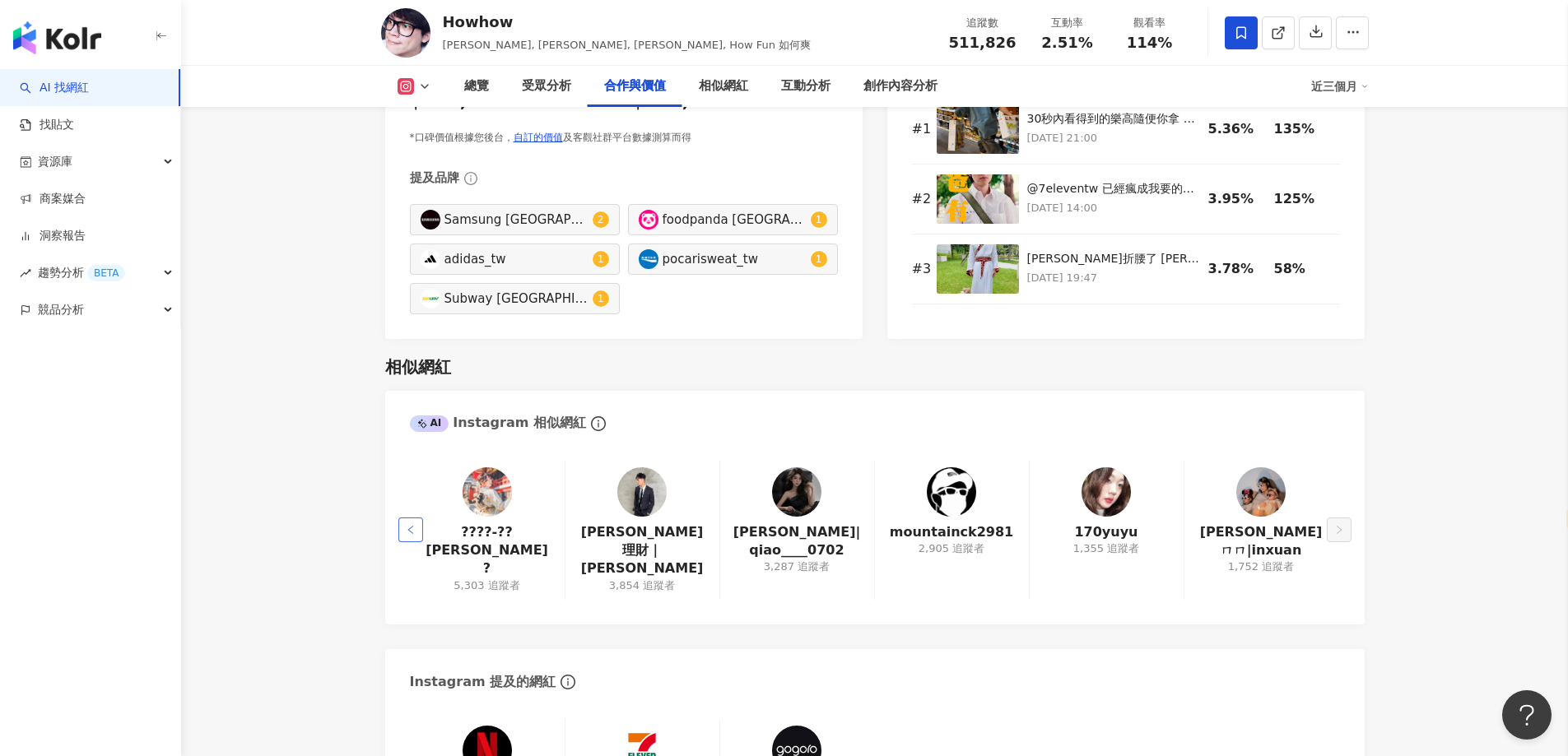
click at [419, 518] on button "button" at bounding box center [410, 530] width 25 height 25
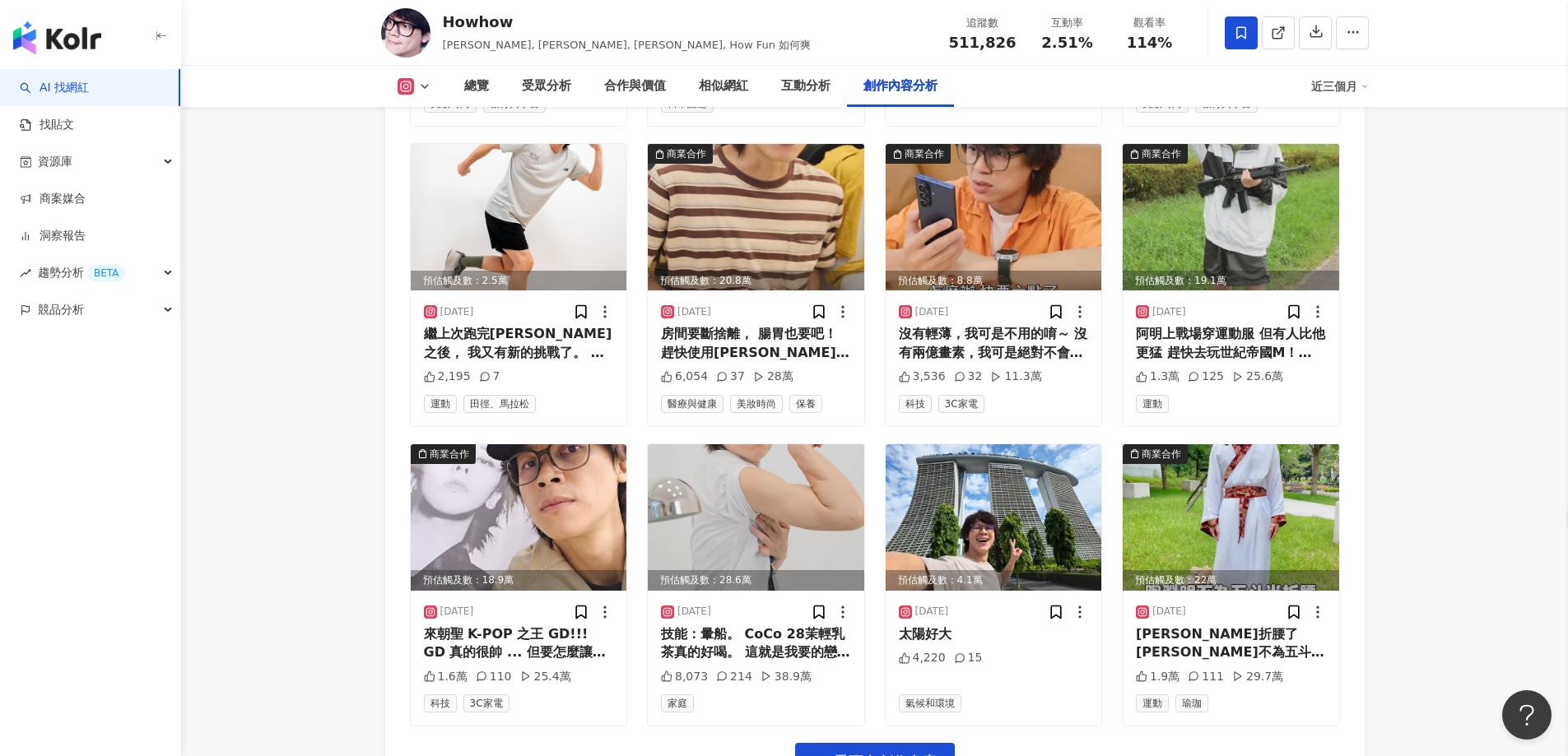
scroll to position [5665, 0]
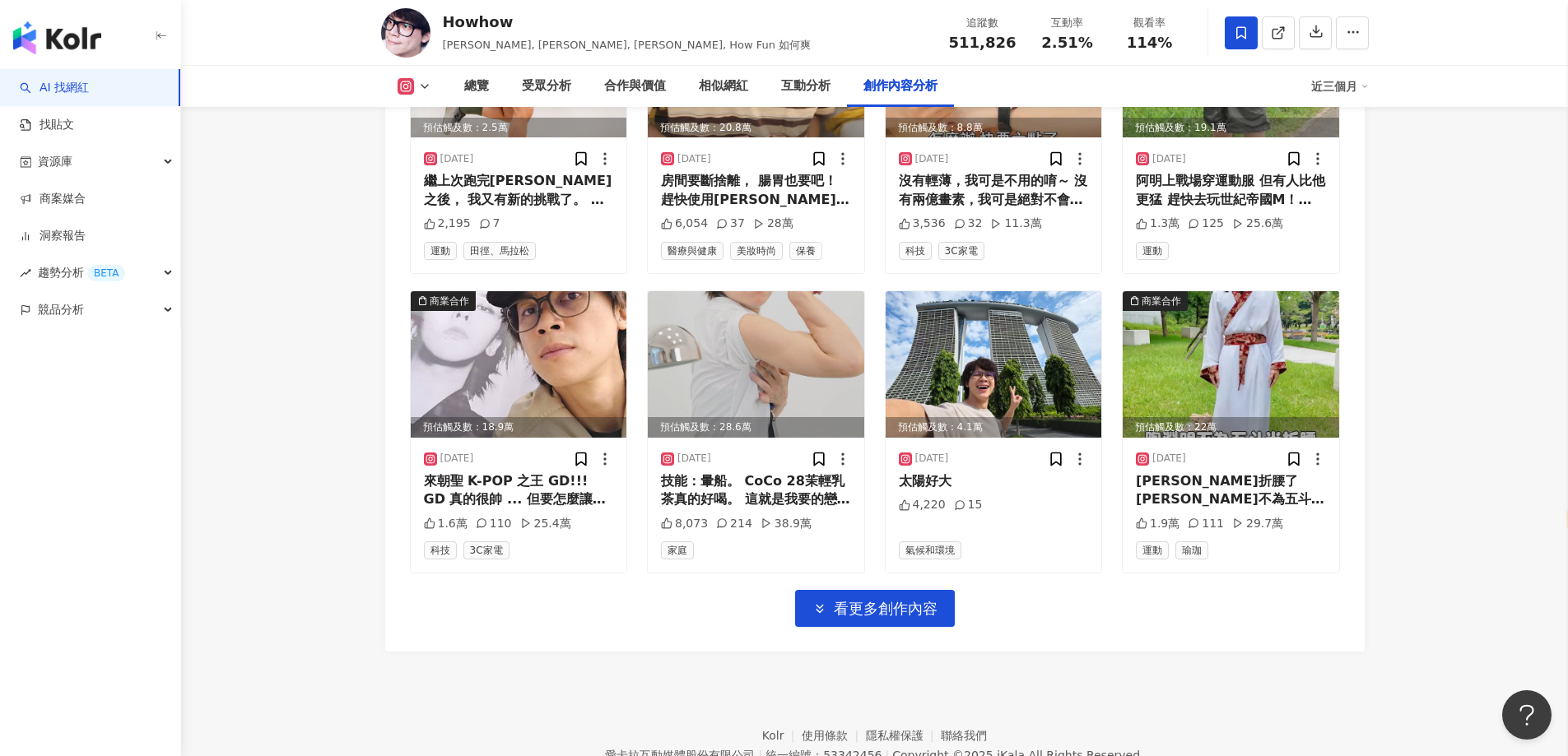
click at [674, 749] on div "愛卡拉互動媒體股份有限公司" at bounding box center [679, 755] width 150 height 13
click at [564, 652] on footer "Kolr 使用條款 隱私權保護 聯絡我們 愛卡拉互動媒體股份有限公司 | 統一編號：53342456 | Copyright © 2025 iKala All…" at bounding box center [874, 743] width 1387 height 182
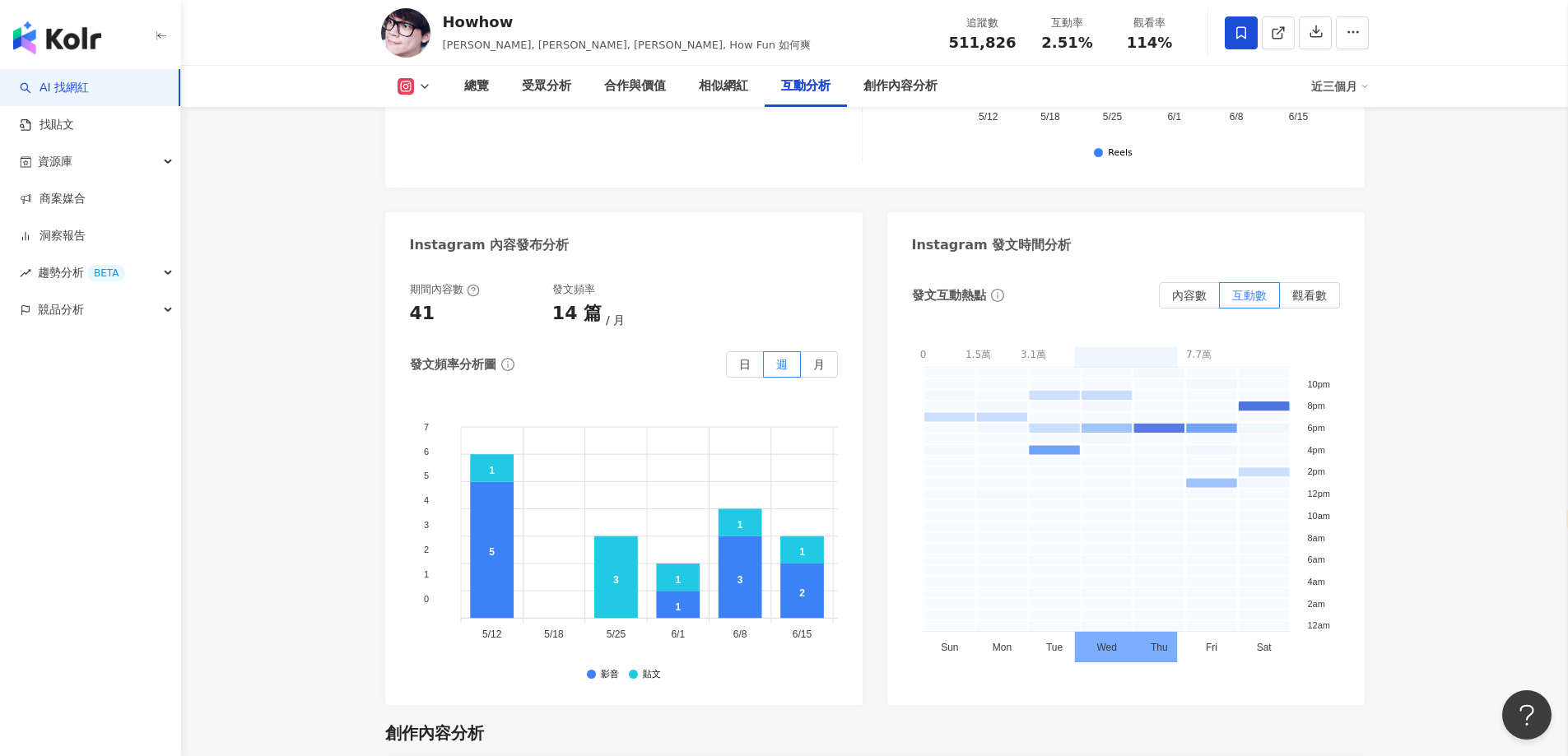
scroll to position [4019, 0]
